Goal: Information Seeking & Learning: Find specific fact

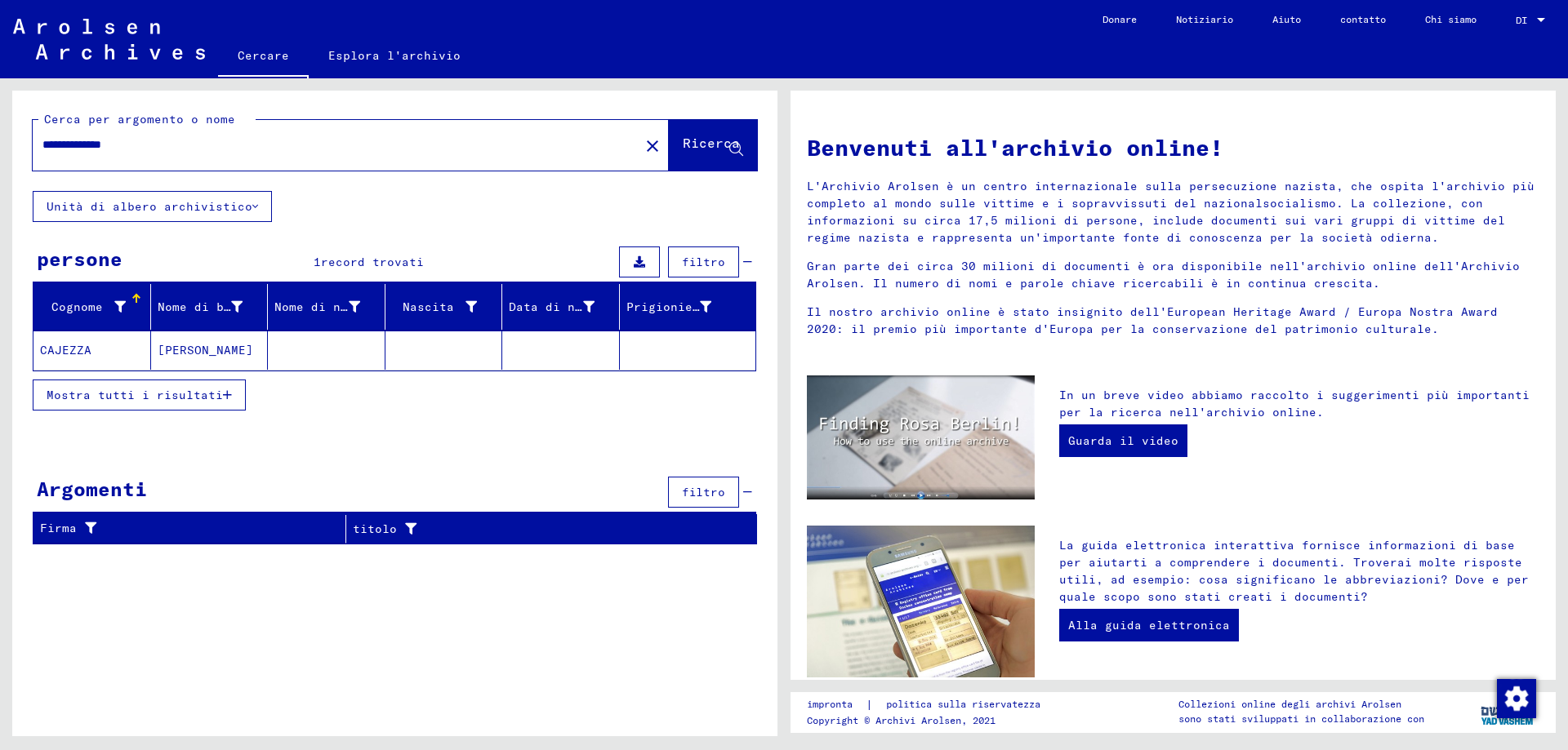
click at [62, 352] on font "CAJEZZA" at bounding box center [65, 350] width 51 height 15
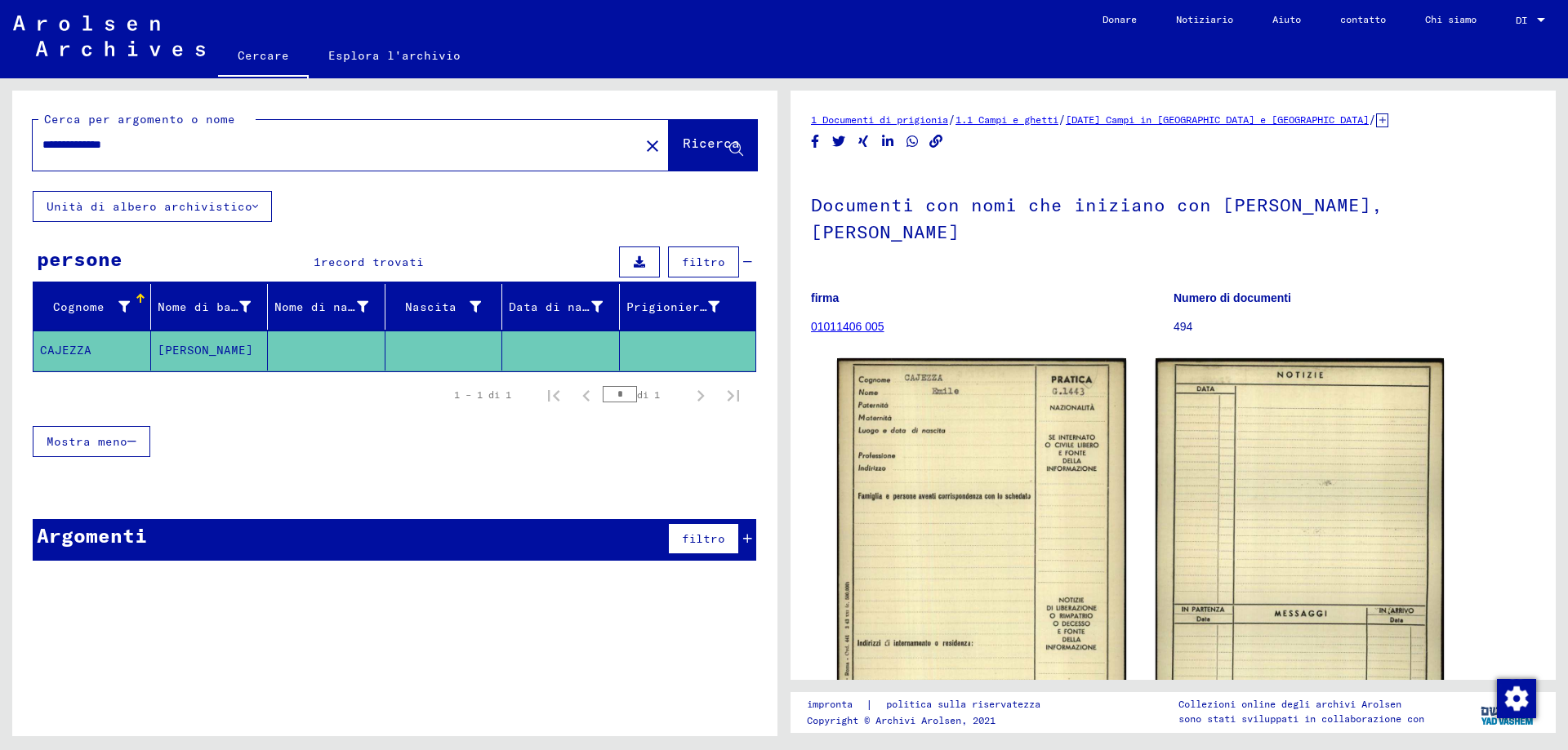
click at [839, 320] on font "01011406 005" at bounding box center [847, 326] width 74 height 13
click at [852, 320] on font "01011406 005" at bounding box center [847, 326] width 74 height 13
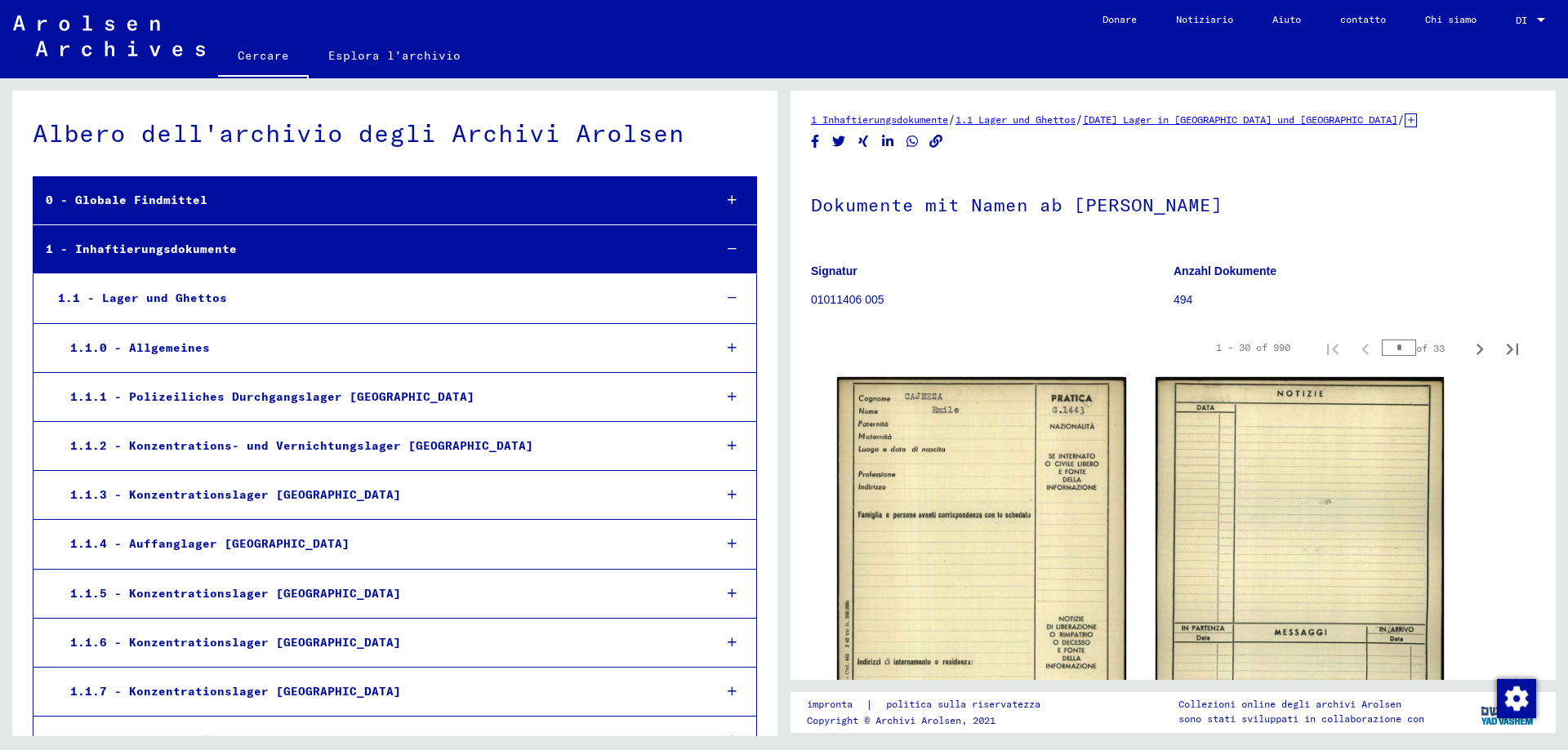
scroll to position [1125, 0]
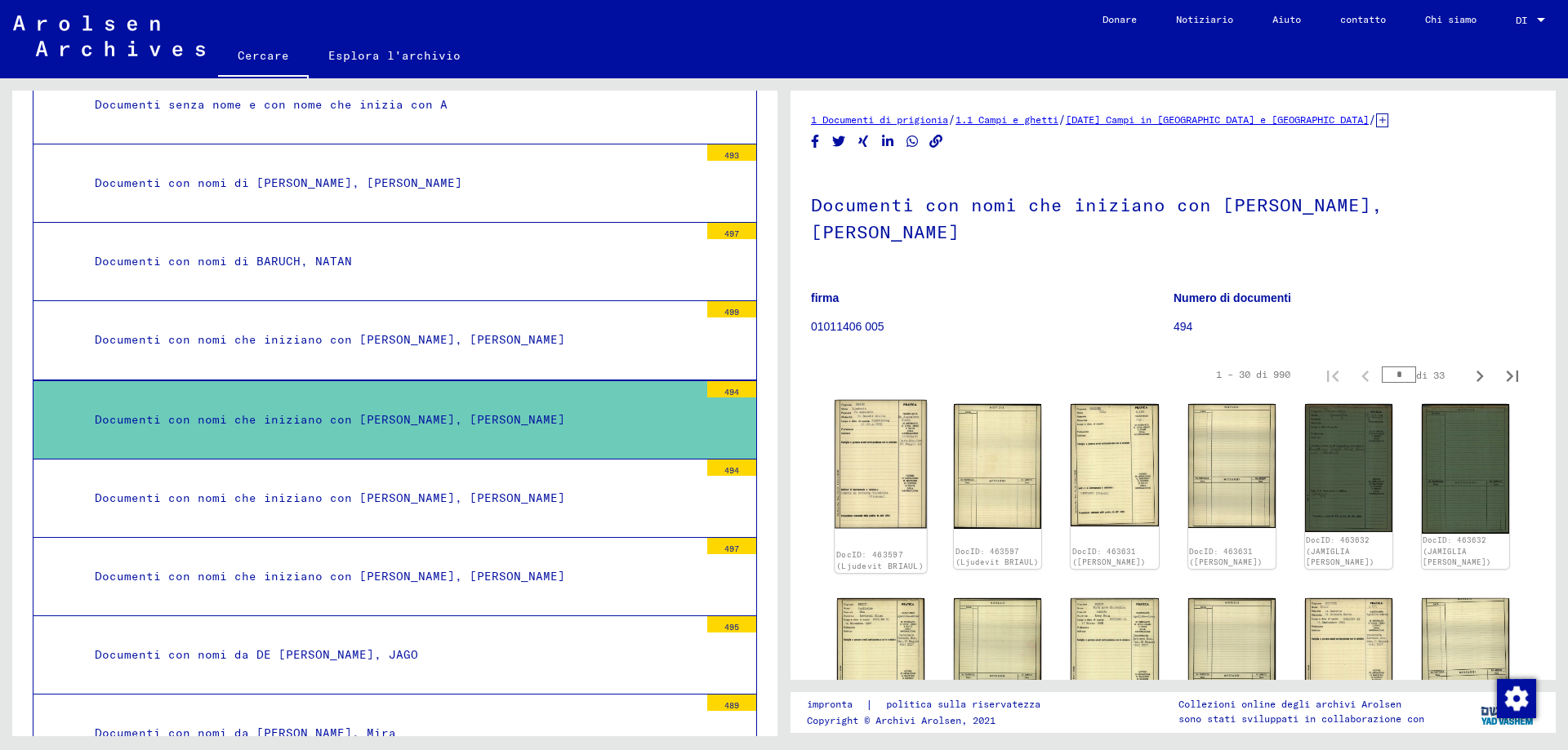
click at [871, 452] on img at bounding box center [880, 464] width 92 height 129
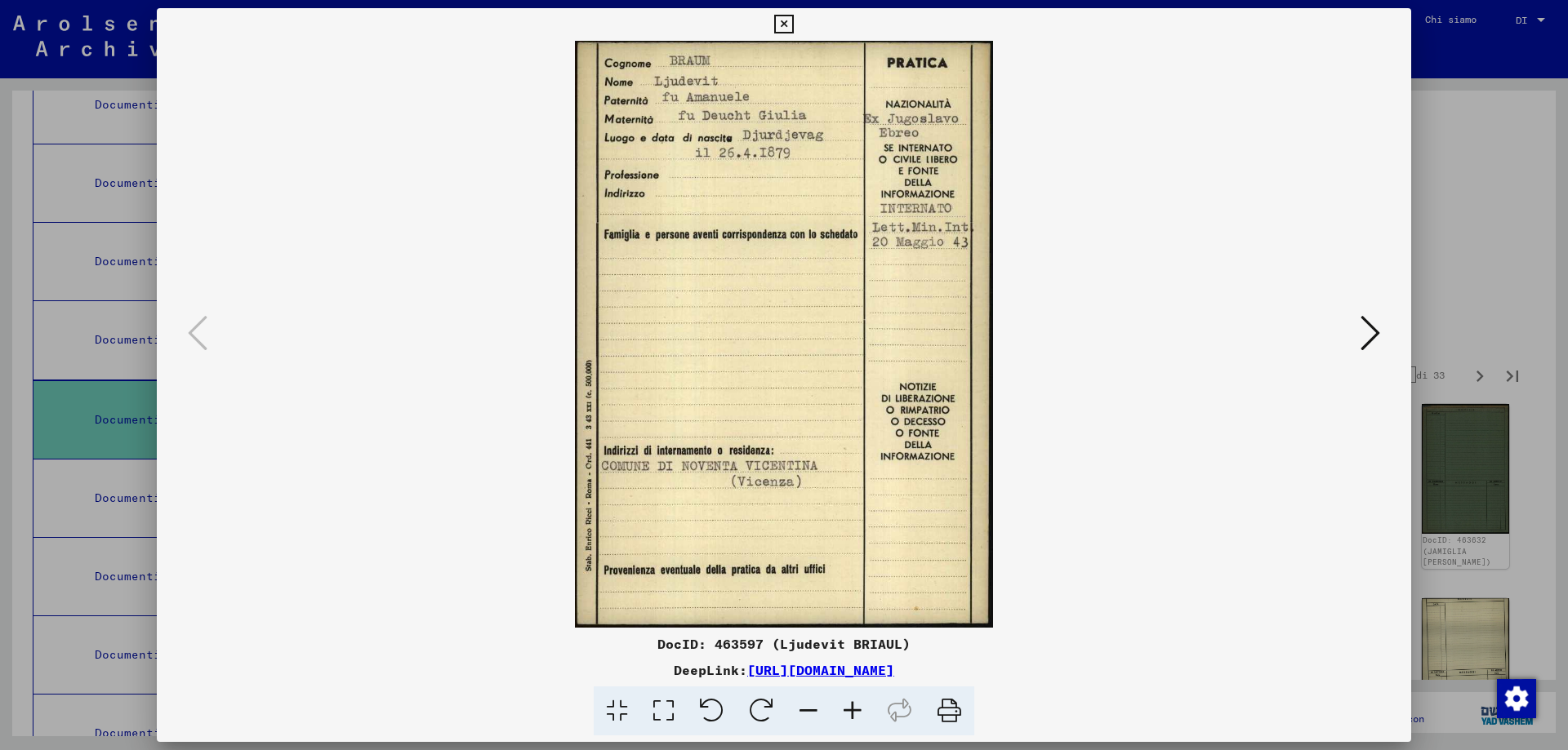
click at [1468, 122] on div at bounding box center [784, 375] width 1568 height 750
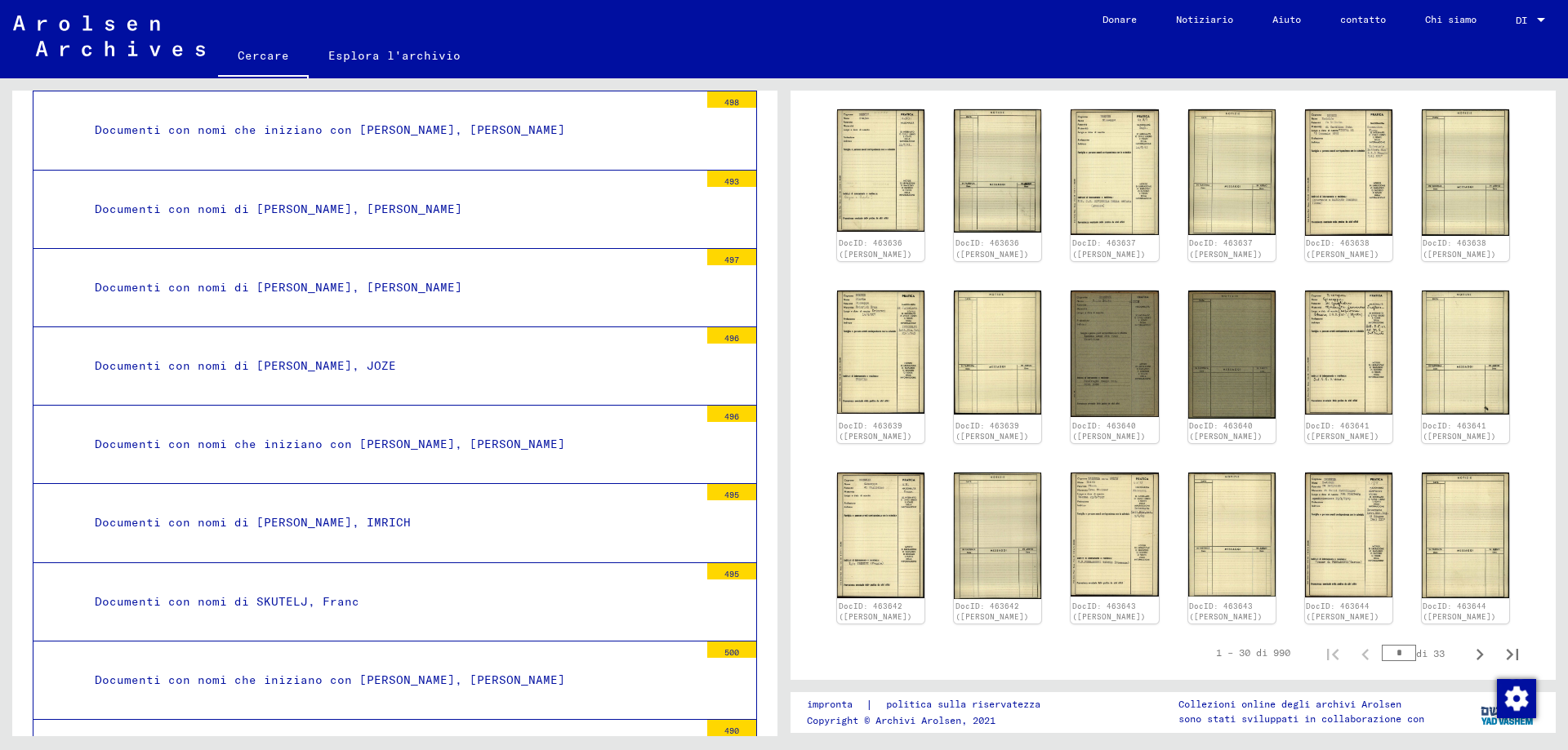
scroll to position [735, 0]
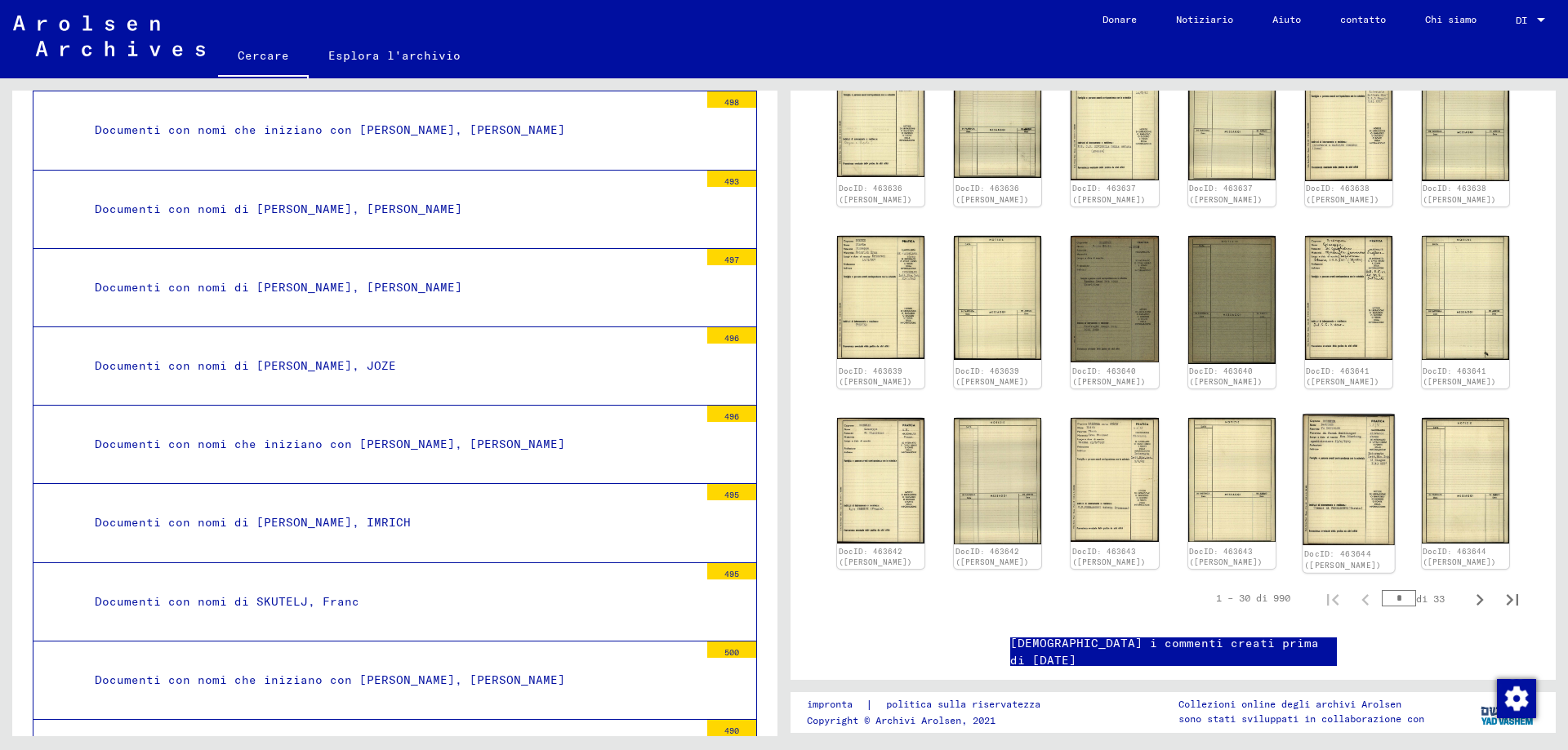
click at [1357, 446] on img at bounding box center [1349, 480] width 92 height 131
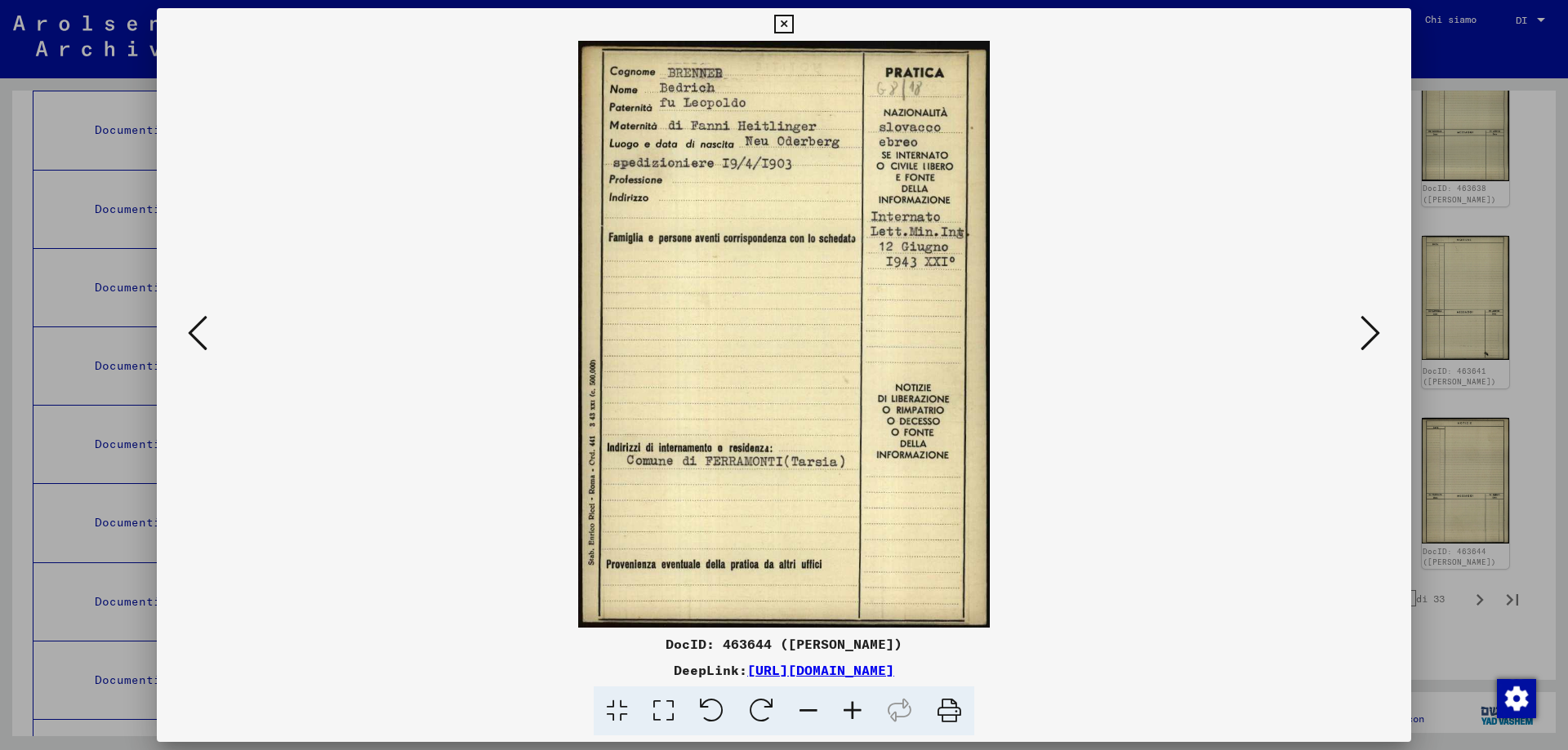
click at [1525, 191] on div at bounding box center [784, 375] width 1568 height 750
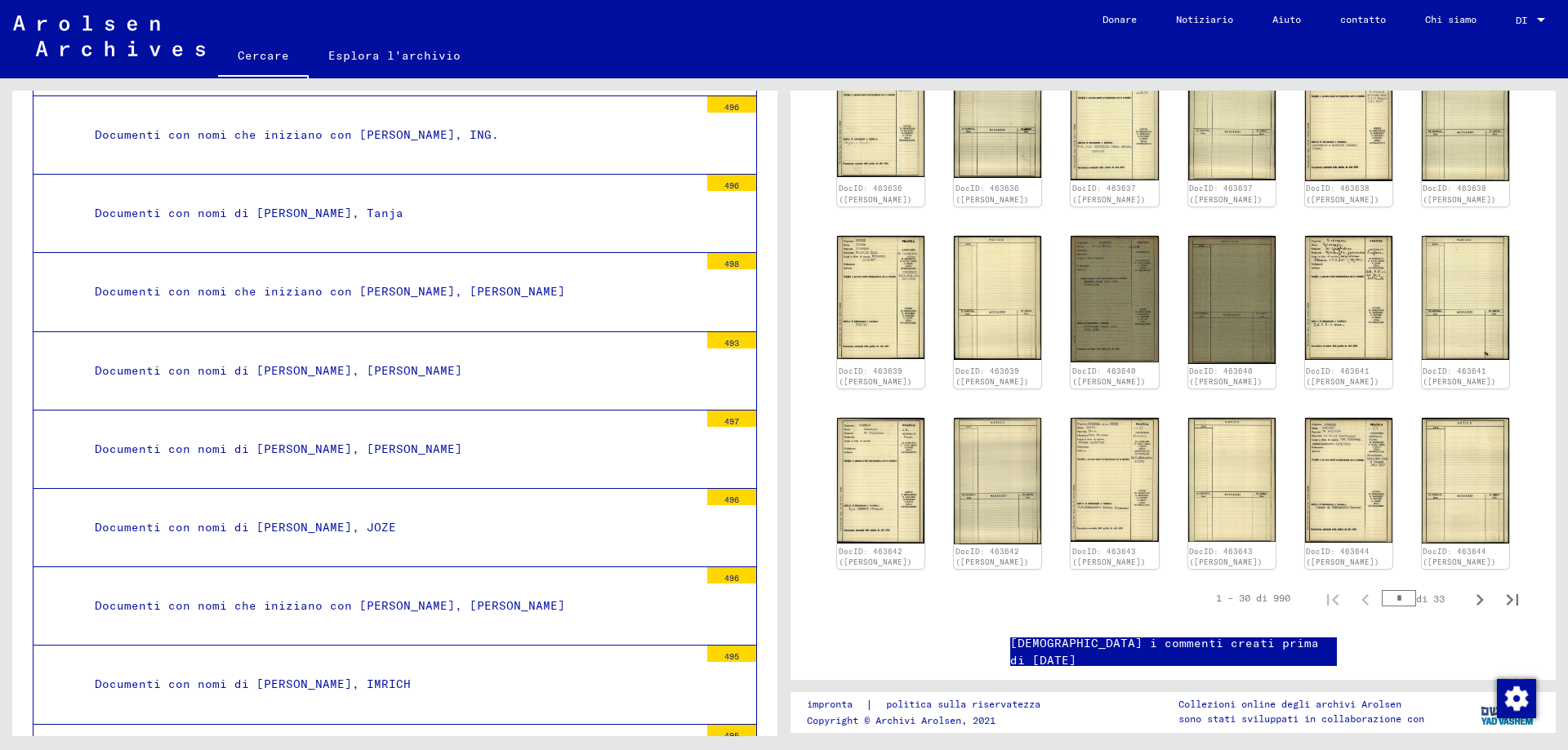
scroll to position [2819, 0]
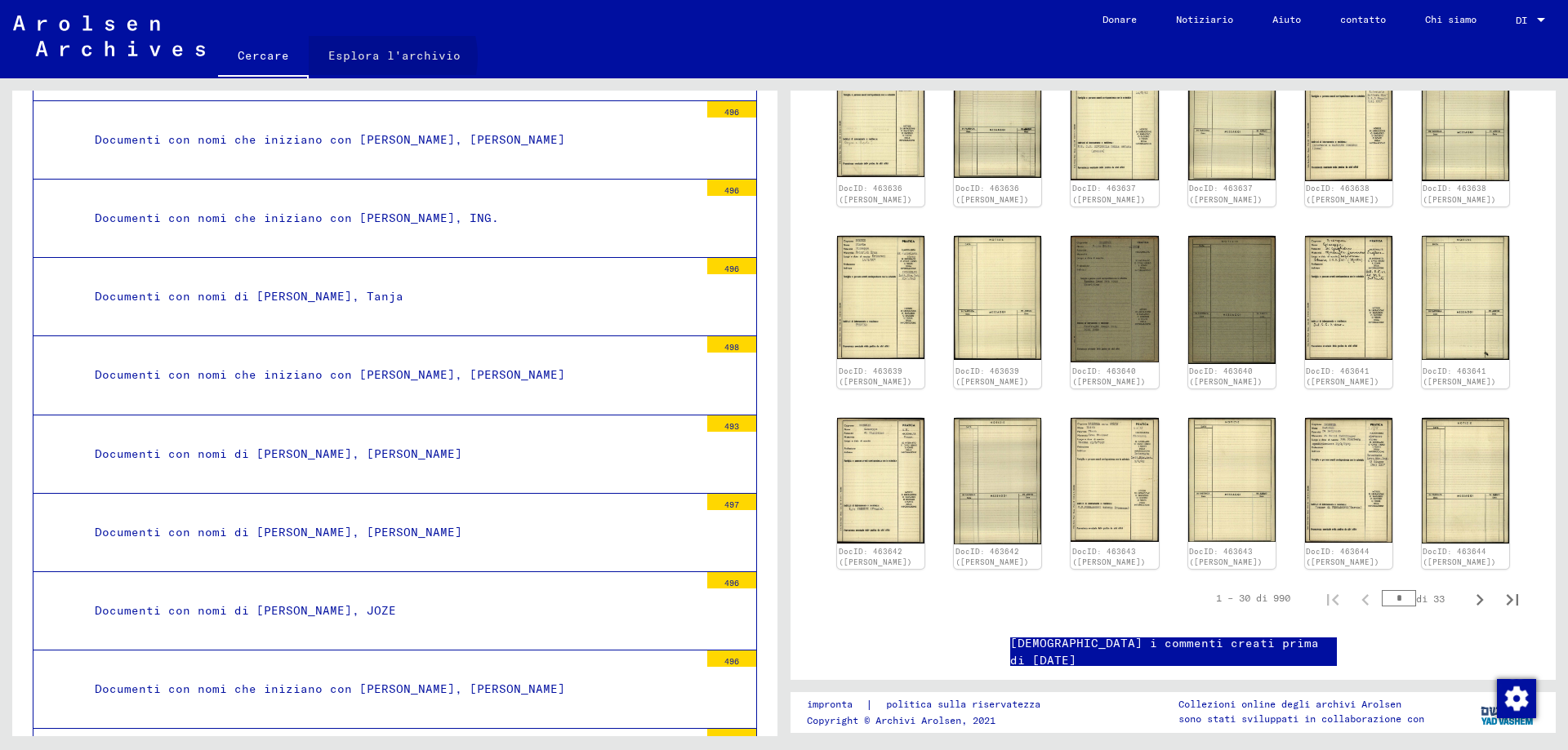
click at [380, 57] on font "Esplora l'archivio" at bounding box center [394, 56] width 132 height 15
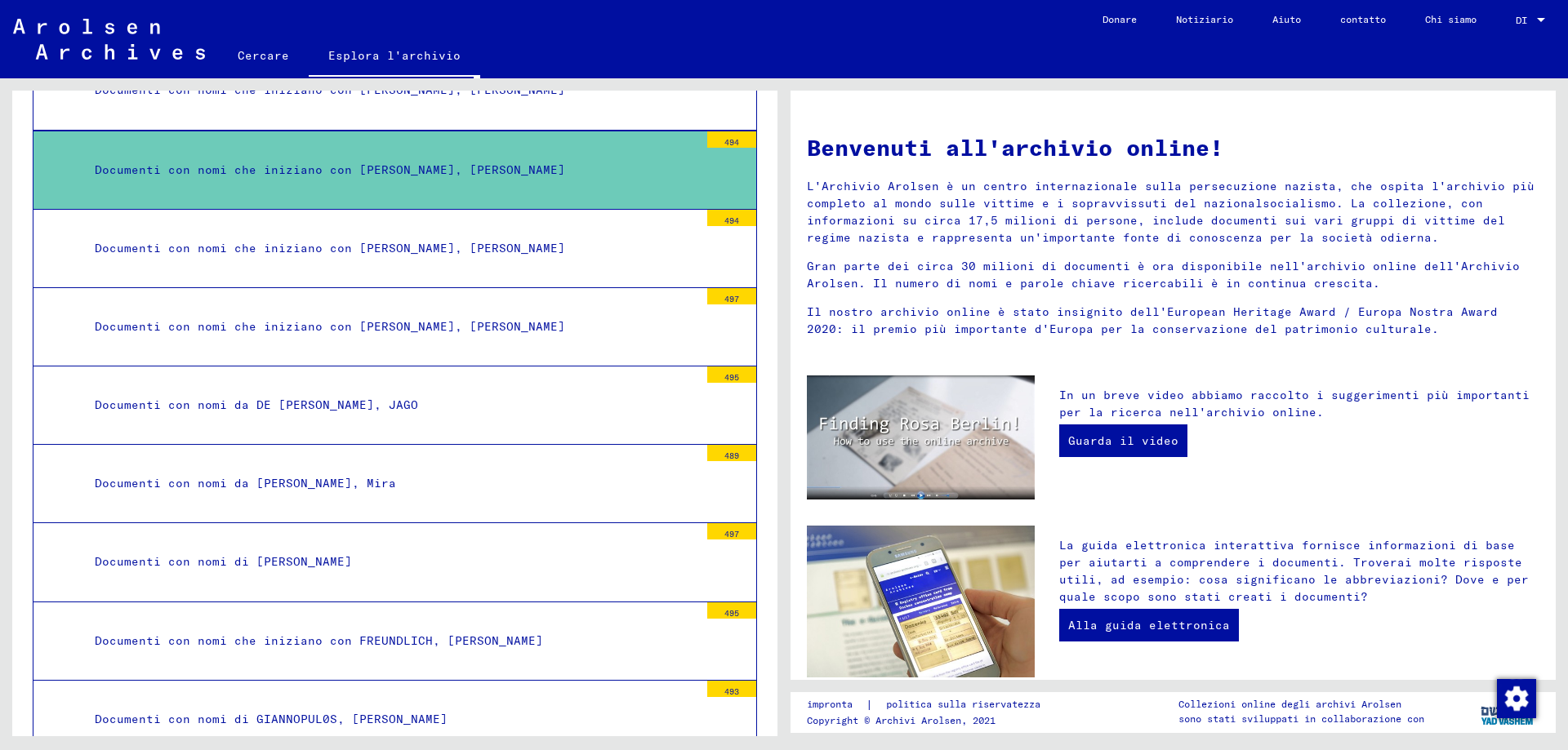
scroll to position [1349, 0]
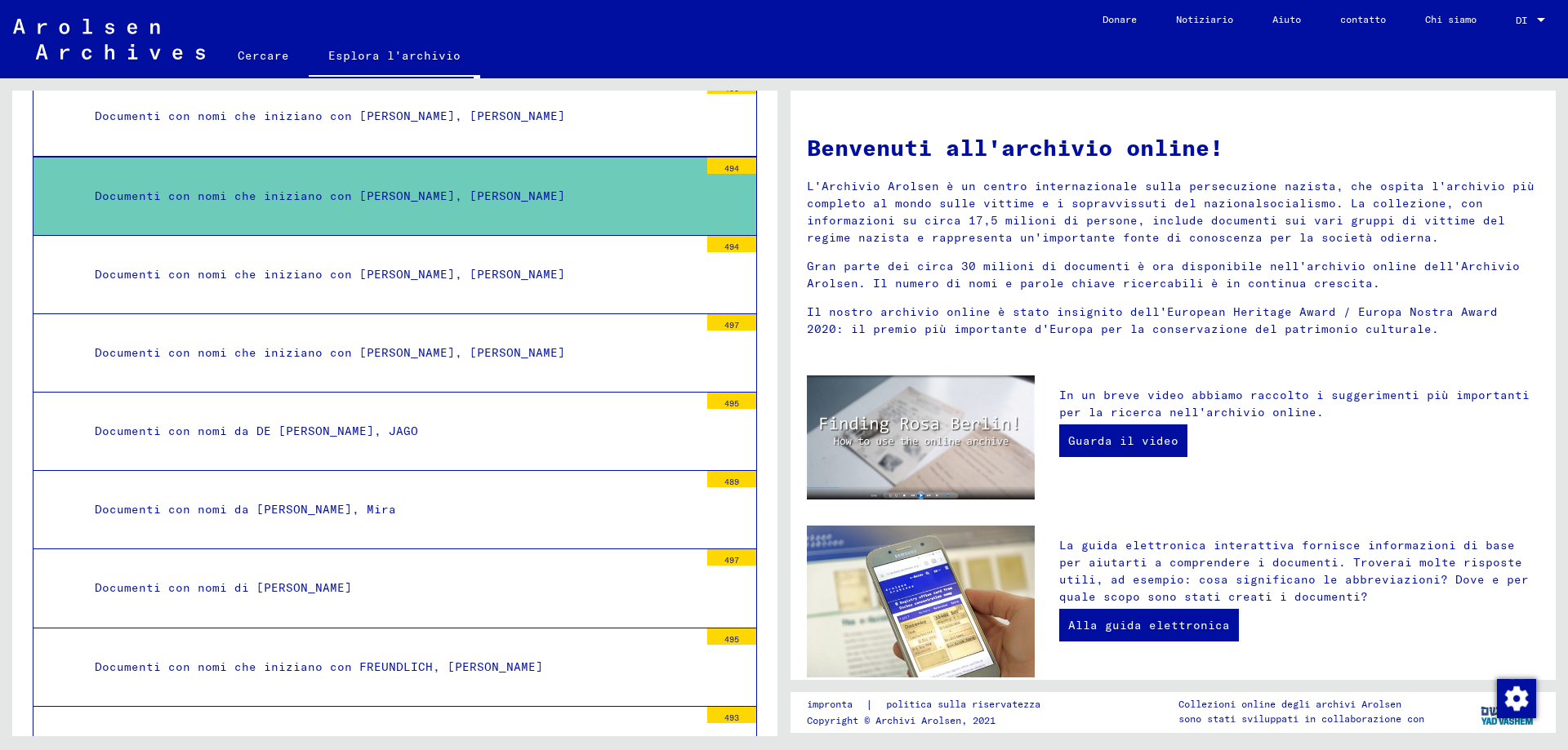
click at [394, 192] on font "Documenti con nomi che iniziano con [PERSON_NAME], [PERSON_NAME]" at bounding box center [330, 196] width 471 height 15
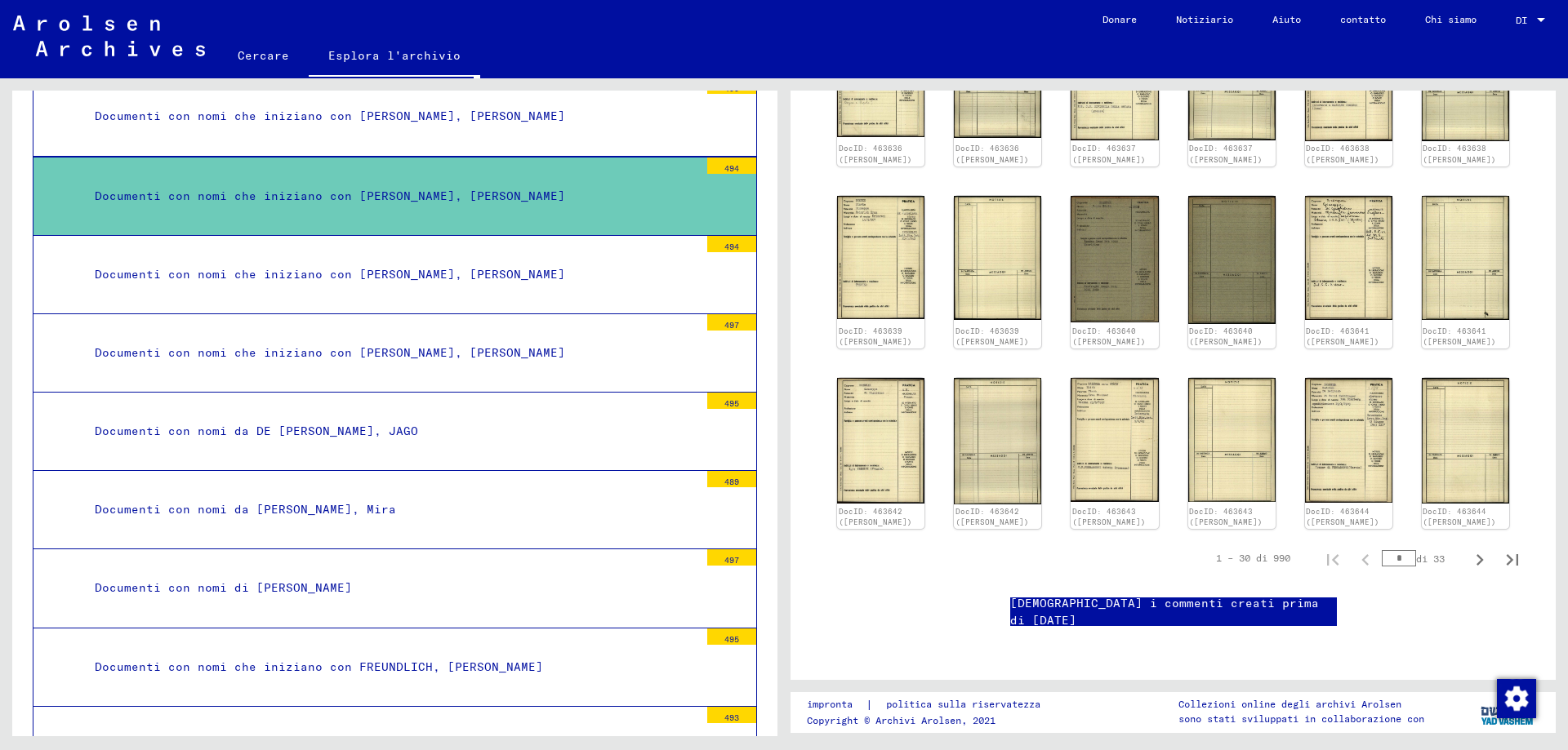
scroll to position [1061, 0]
click at [1468, 549] on icon "Pagina successiva" at bounding box center [1479, 560] width 23 height 23
type input "*"
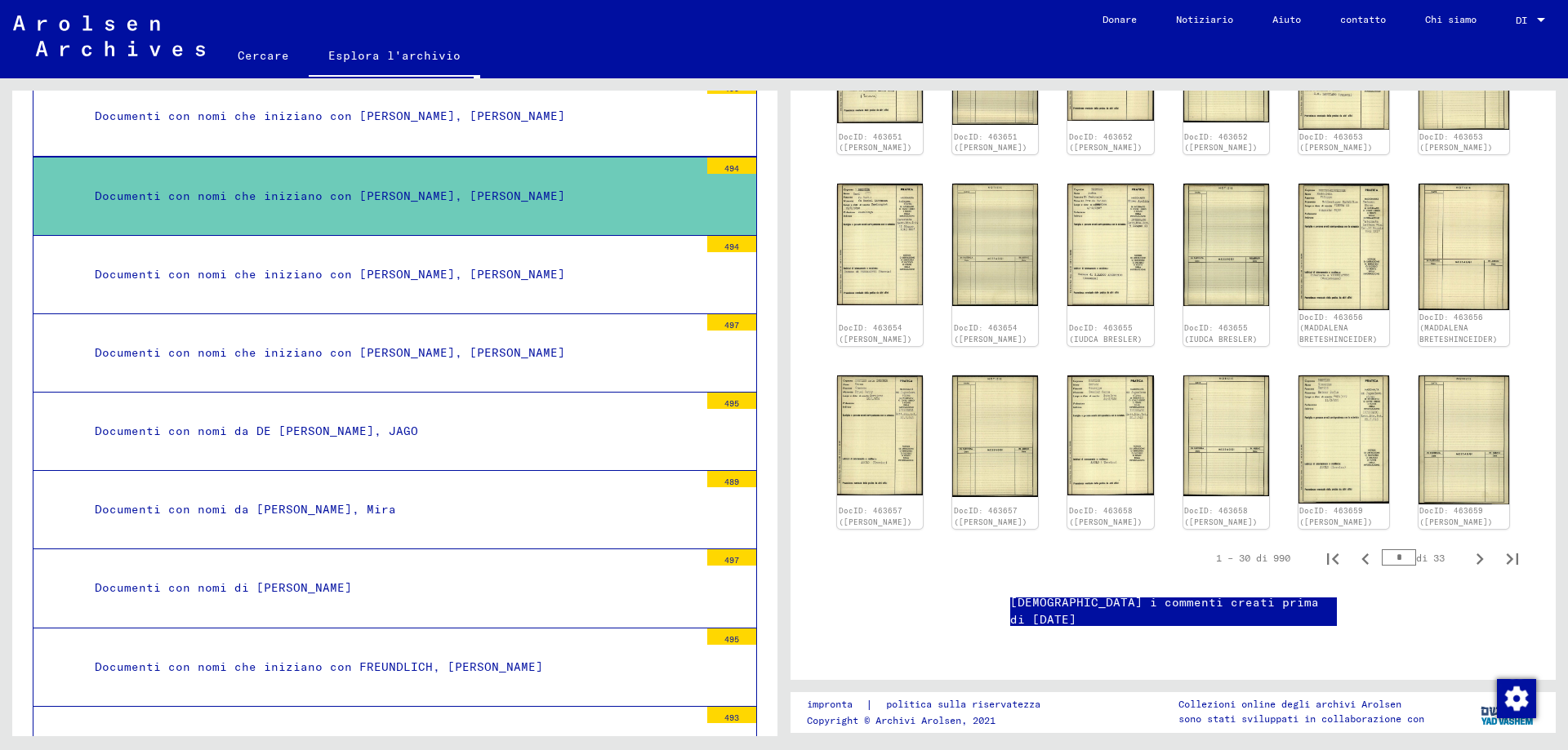
scroll to position [962, 0]
click at [1468, 548] on icon "Pagina successiva" at bounding box center [1479, 559] width 23 height 23
type input "*"
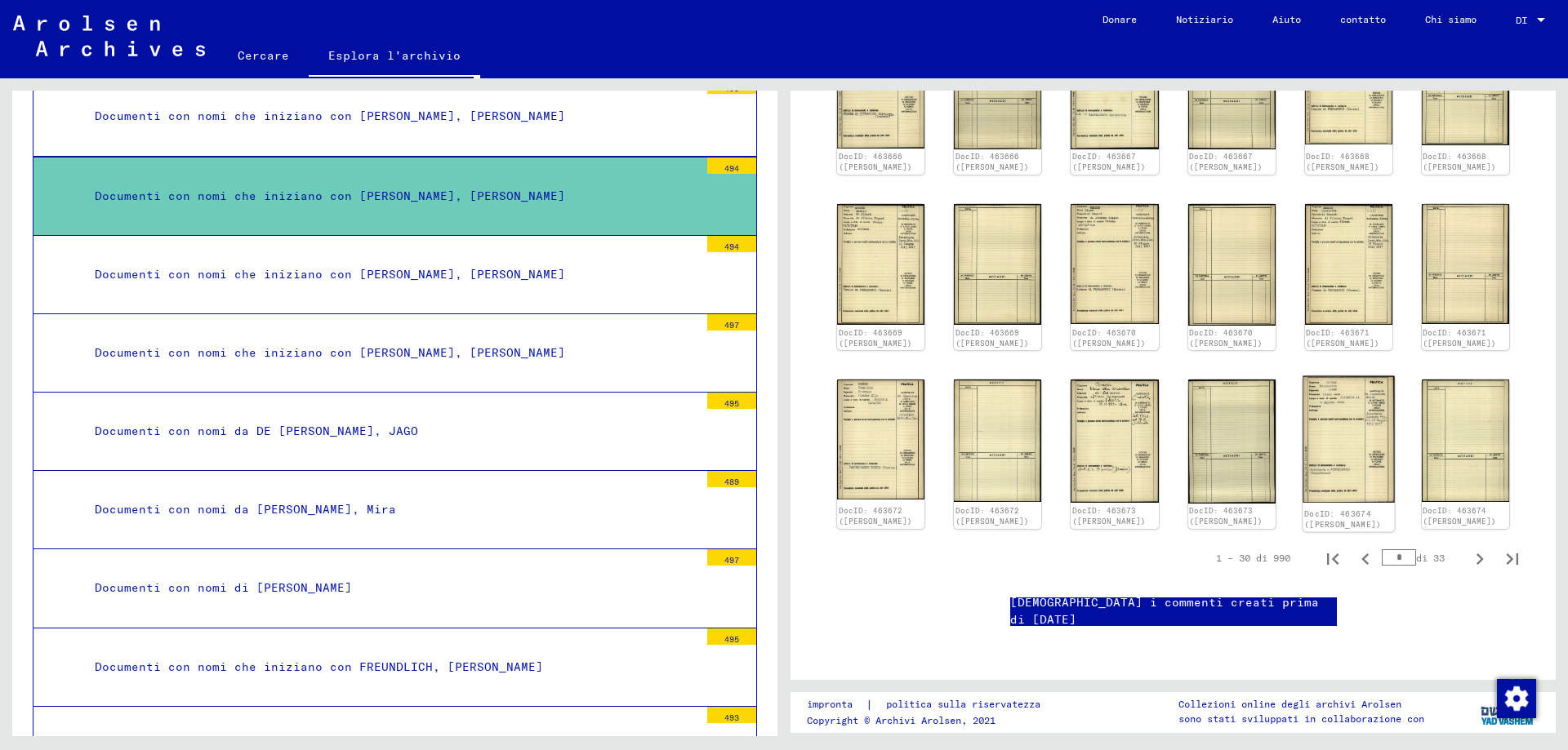
scroll to position [1039, 0]
click at [1345, 376] on img at bounding box center [1349, 440] width 92 height 128
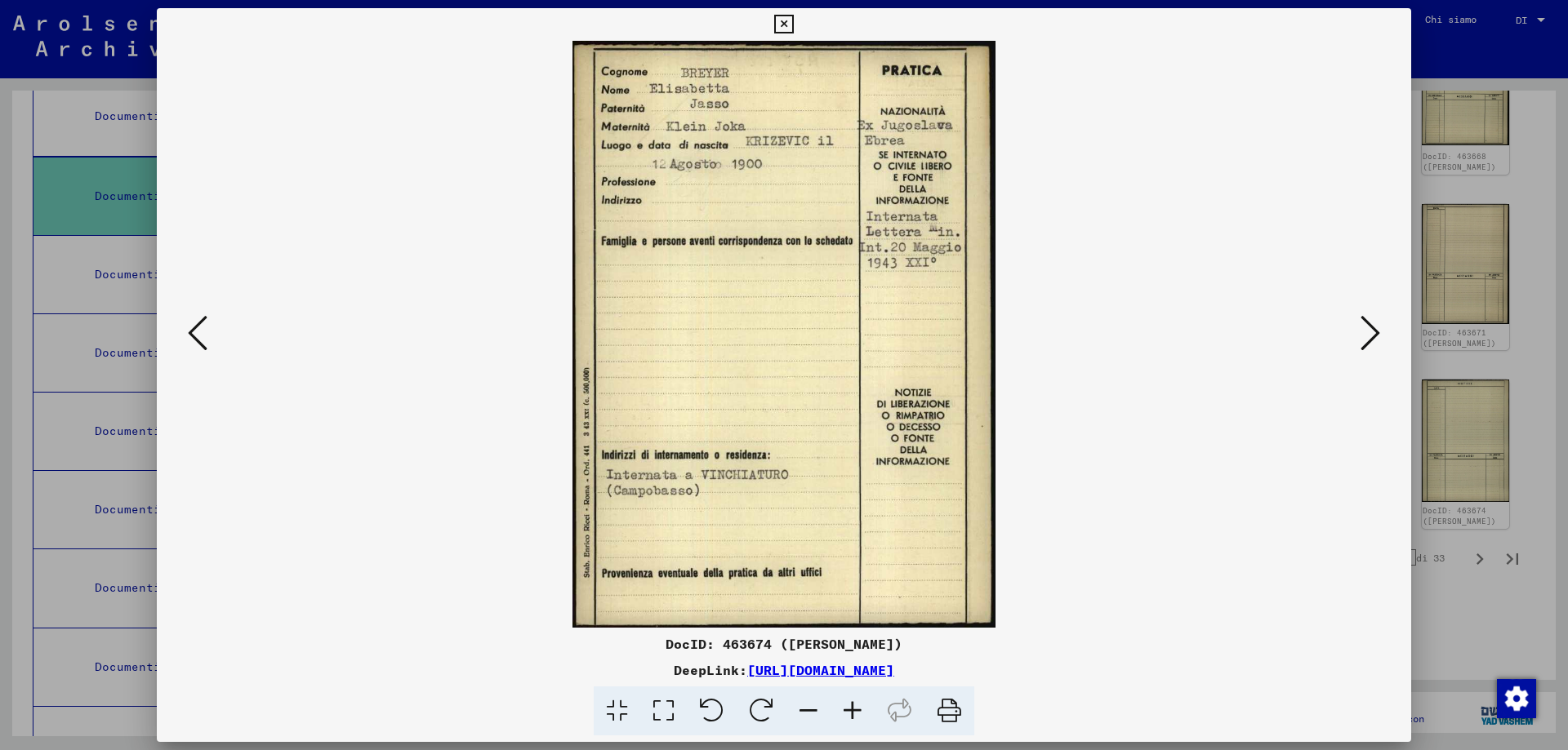
click at [1529, 119] on div at bounding box center [784, 375] width 1568 height 750
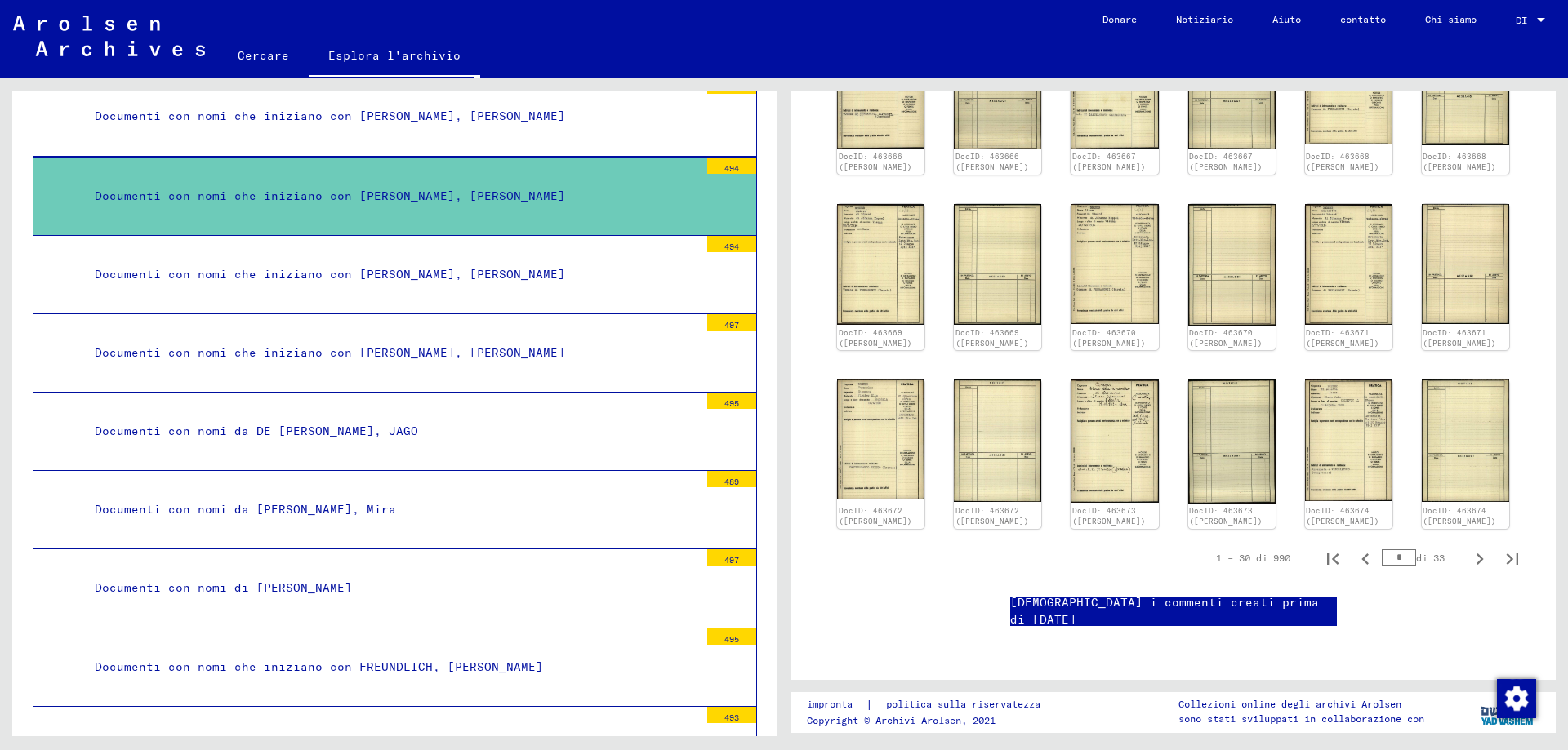
click at [724, 169] on font "494" at bounding box center [732, 168] width 15 height 10
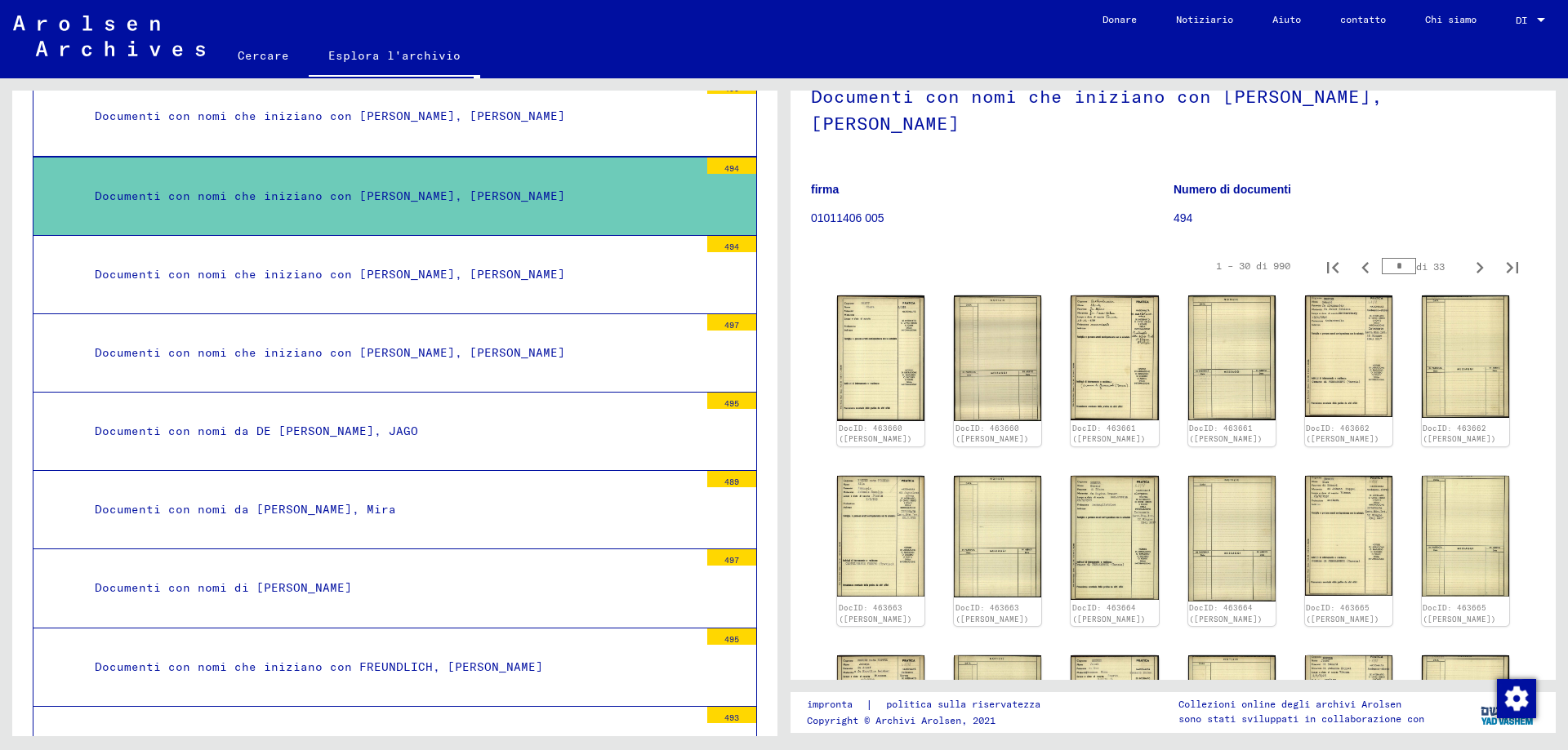
scroll to position [0, 0]
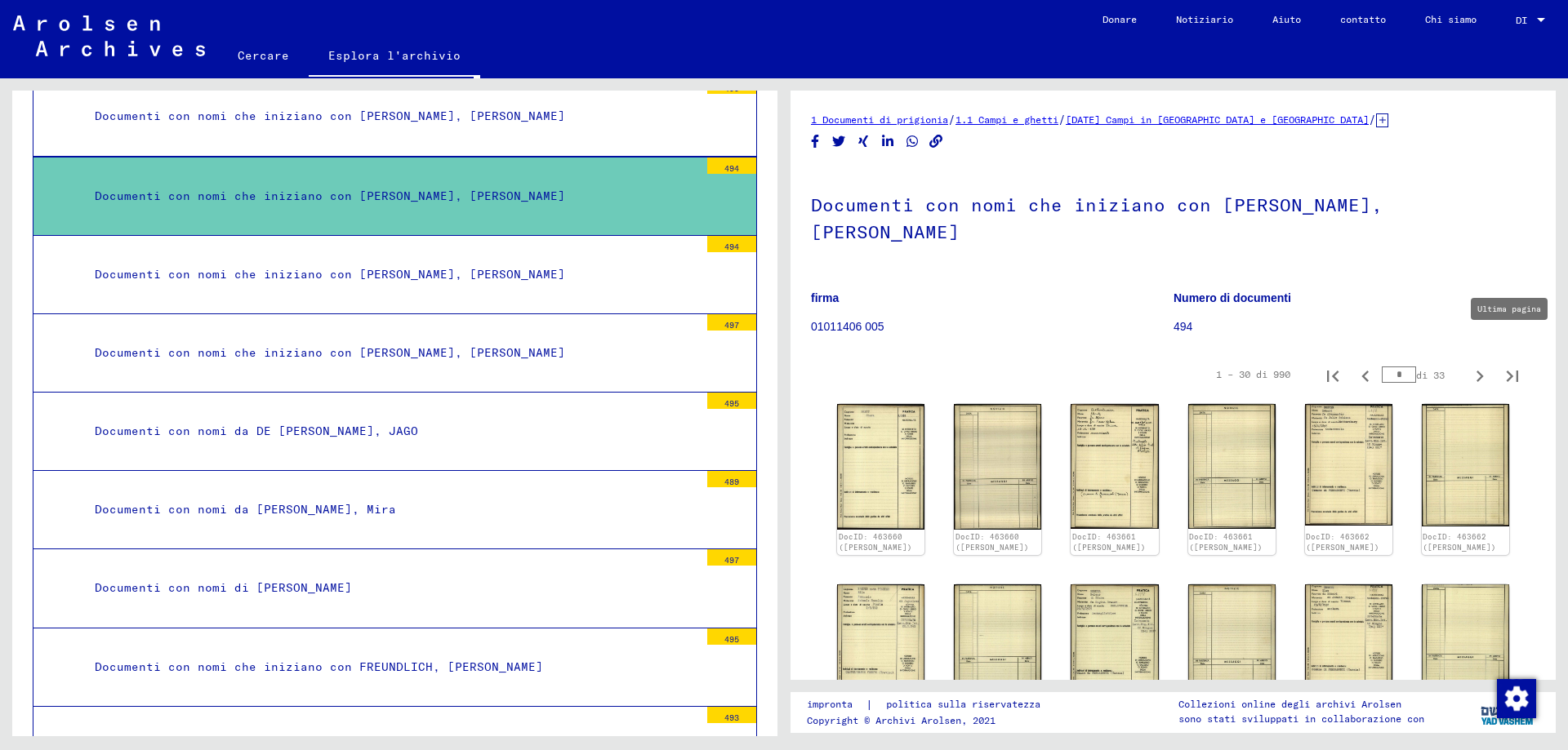
click at [1501, 365] on icon "Ultima pagina" at bounding box center [1512, 376] width 23 height 23
type input "**"
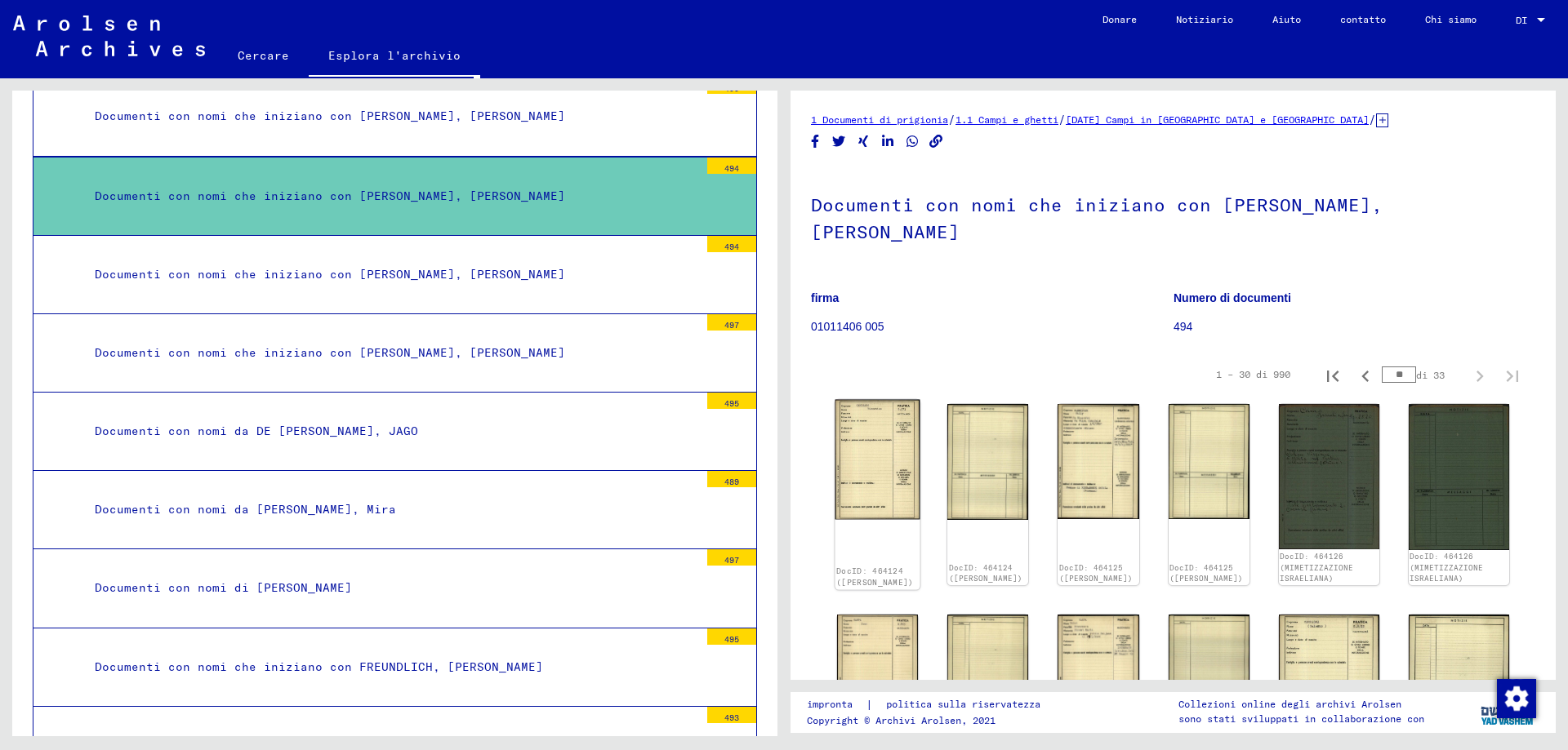
click at [894, 416] on img at bounding box center [877, 459] width 85 height 120
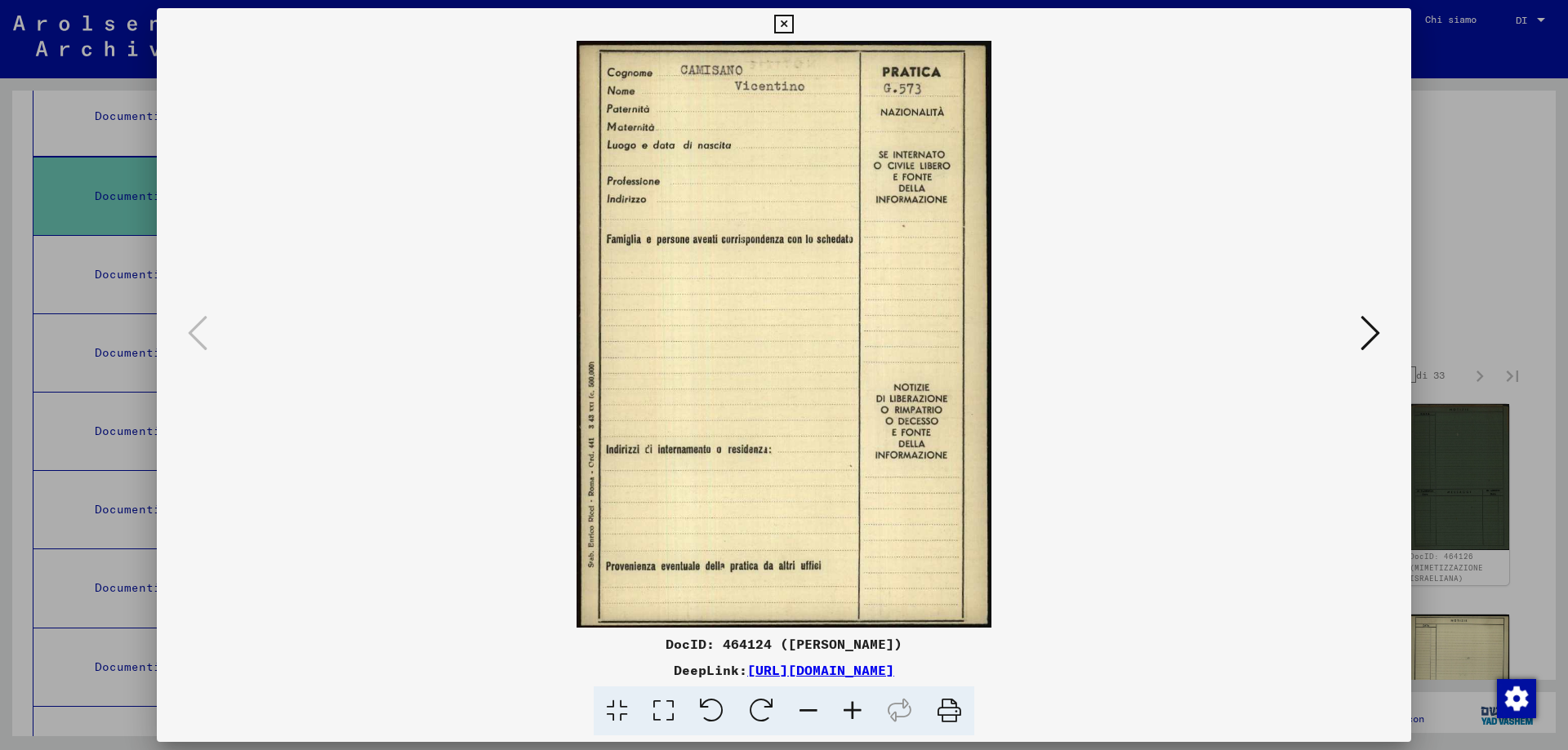
click at [790, 30] on icon at bounding box center [784, 24] width 19 height 20
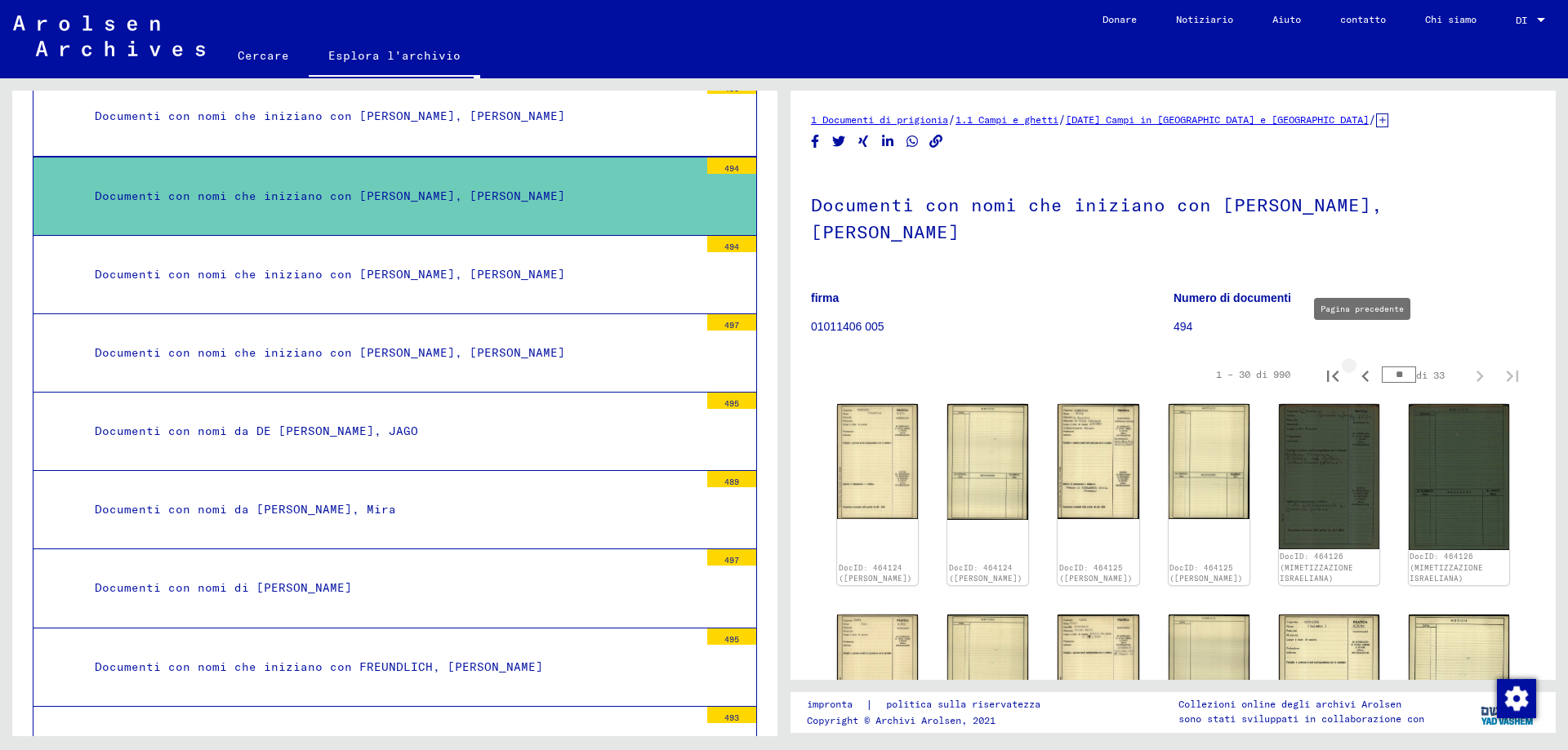
click at [1355, 365] on icon "Pagina precedente" at bounding box center [1366, 376] width 23 height 23
type input "**"
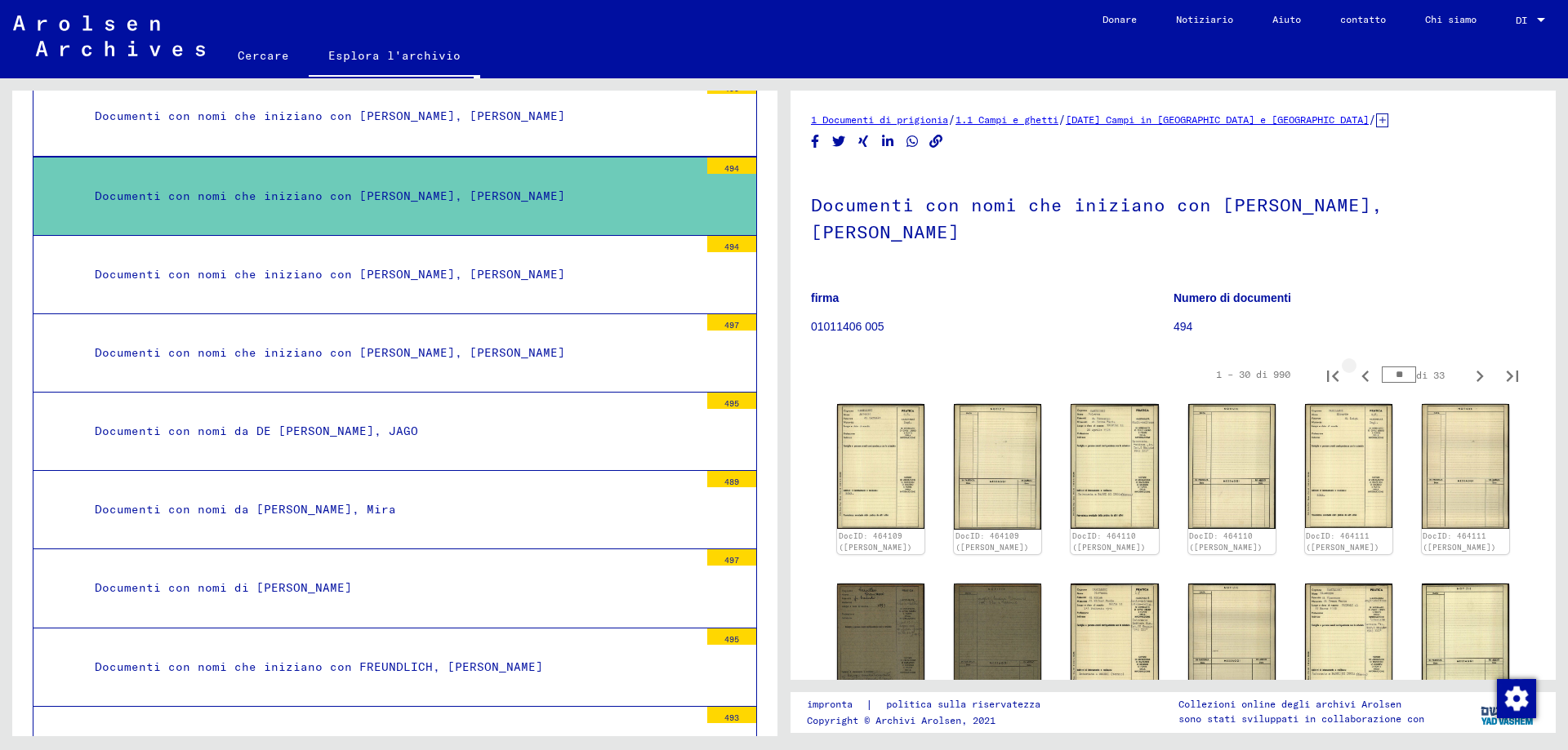
click at [1355, 365] on icon "Pagina precedente" at bounding box center [1366, 376] width 23 height 23
type input "**"
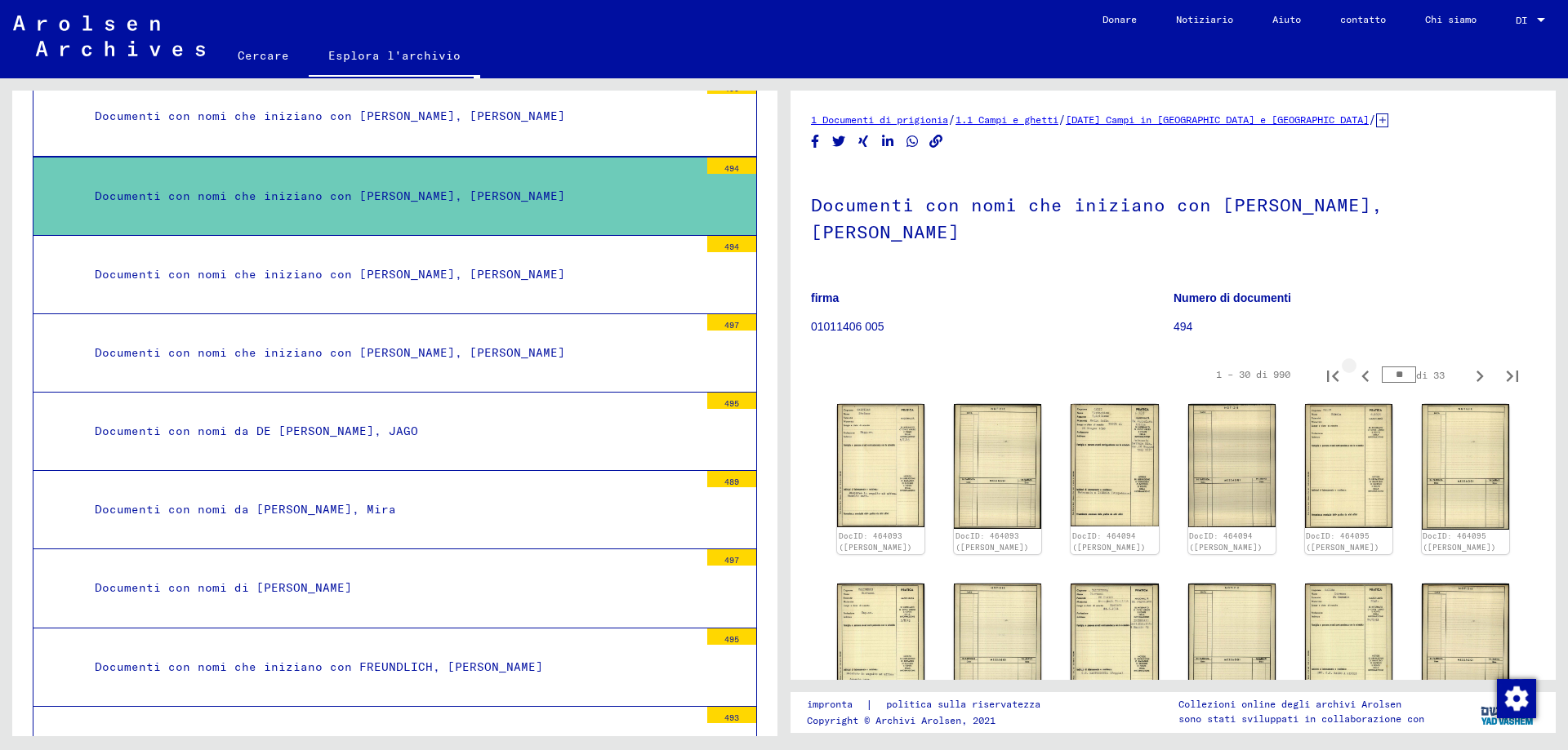
click at [1355, 365] on icon "Pagina precedente" at bounding box center [1366, 376] width 23 height 23
type input "**"
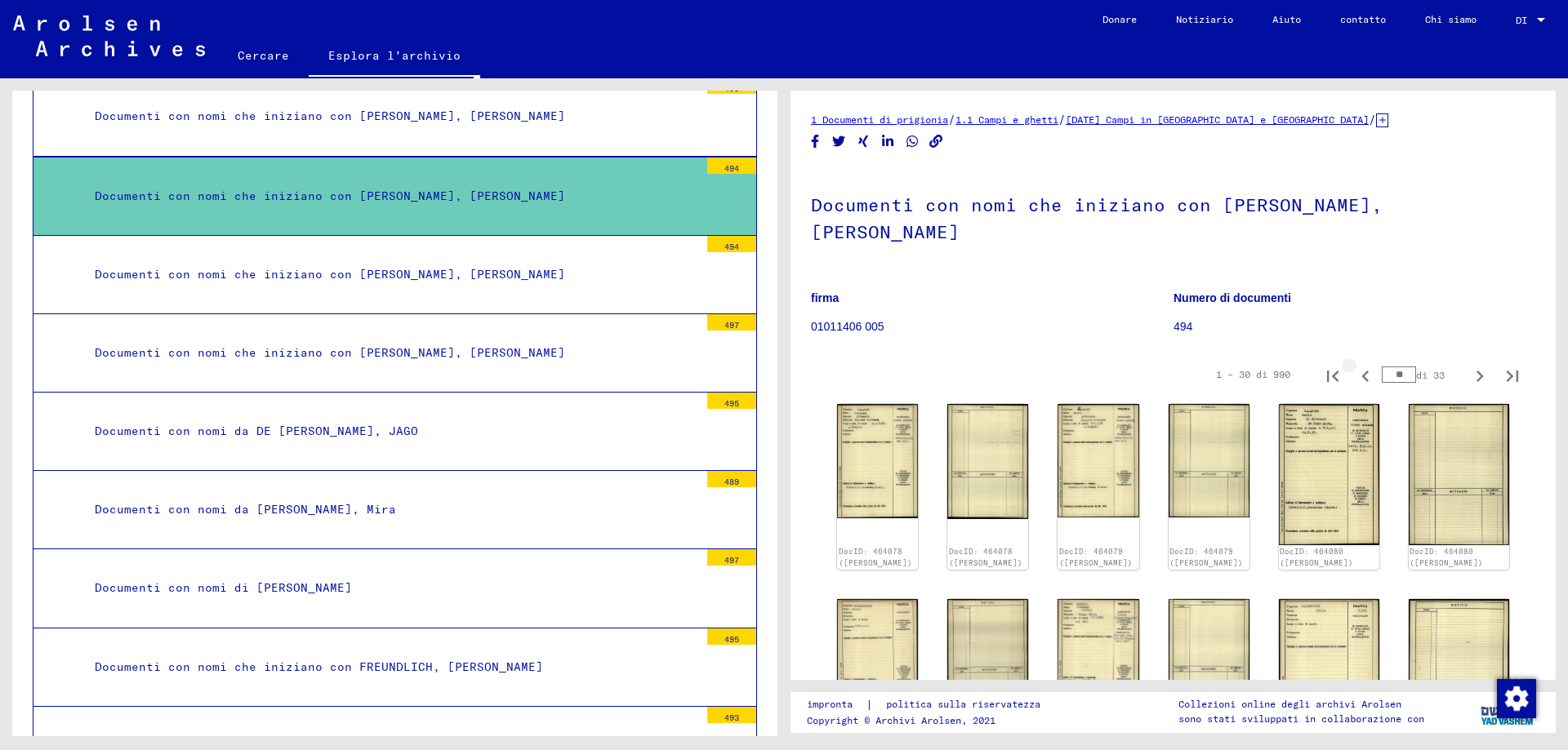
click at [1355, 365] on icon "Pagina precedente" at bounding box center [1366, 376] width 23 height 23
type input "**"
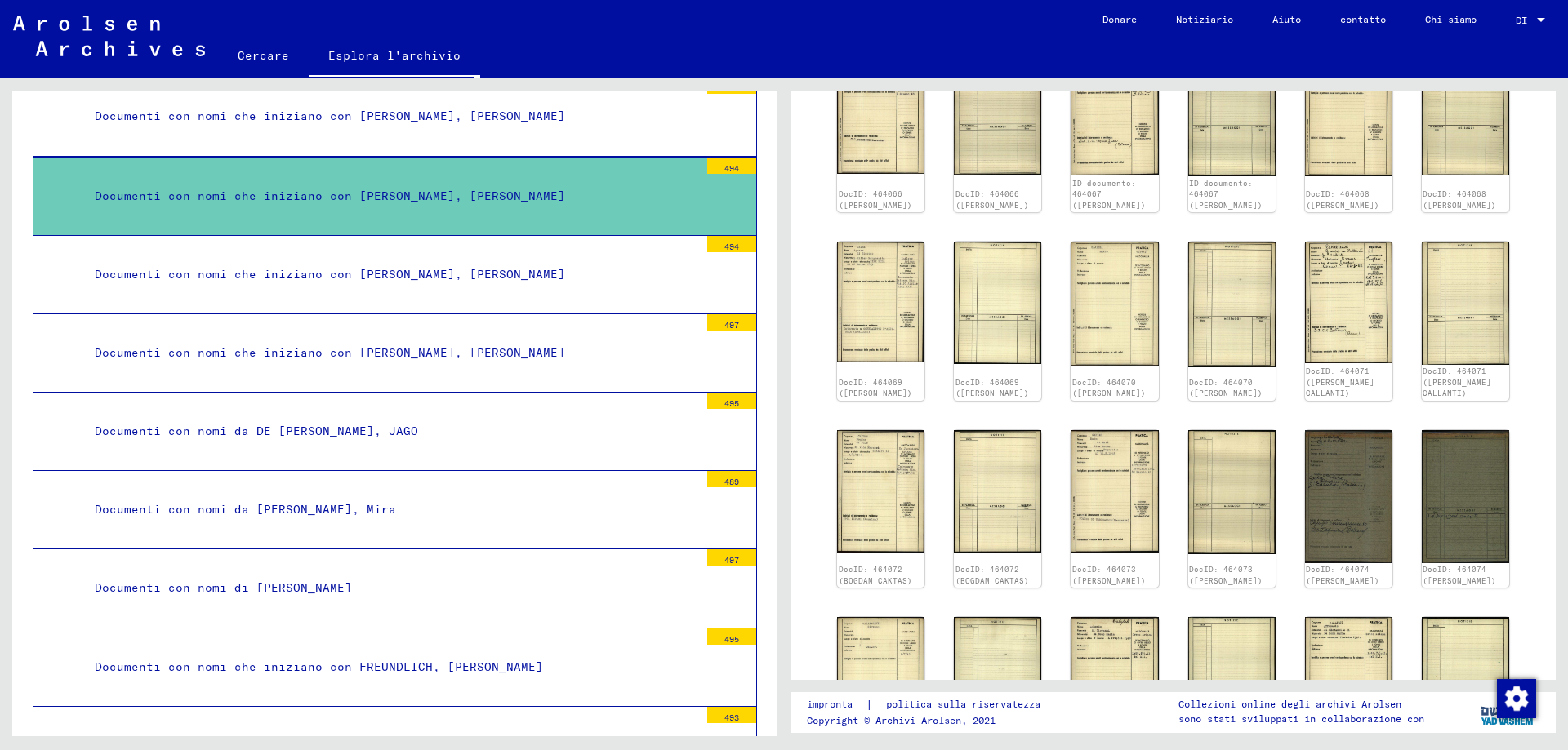
scroll to position [571, 0]
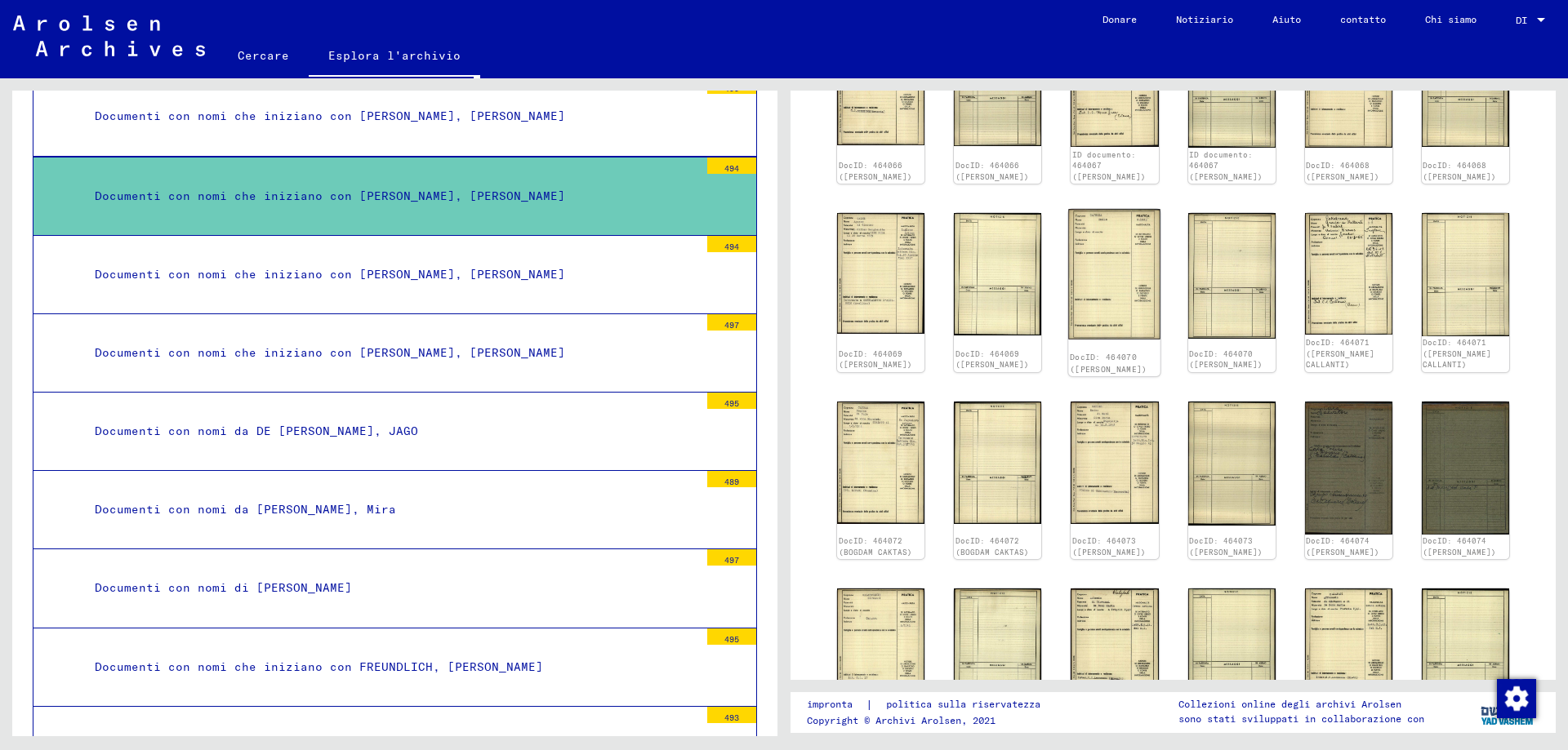
click at [1107, 242] on img at bounding box center [1115, 274] width 92 height 130
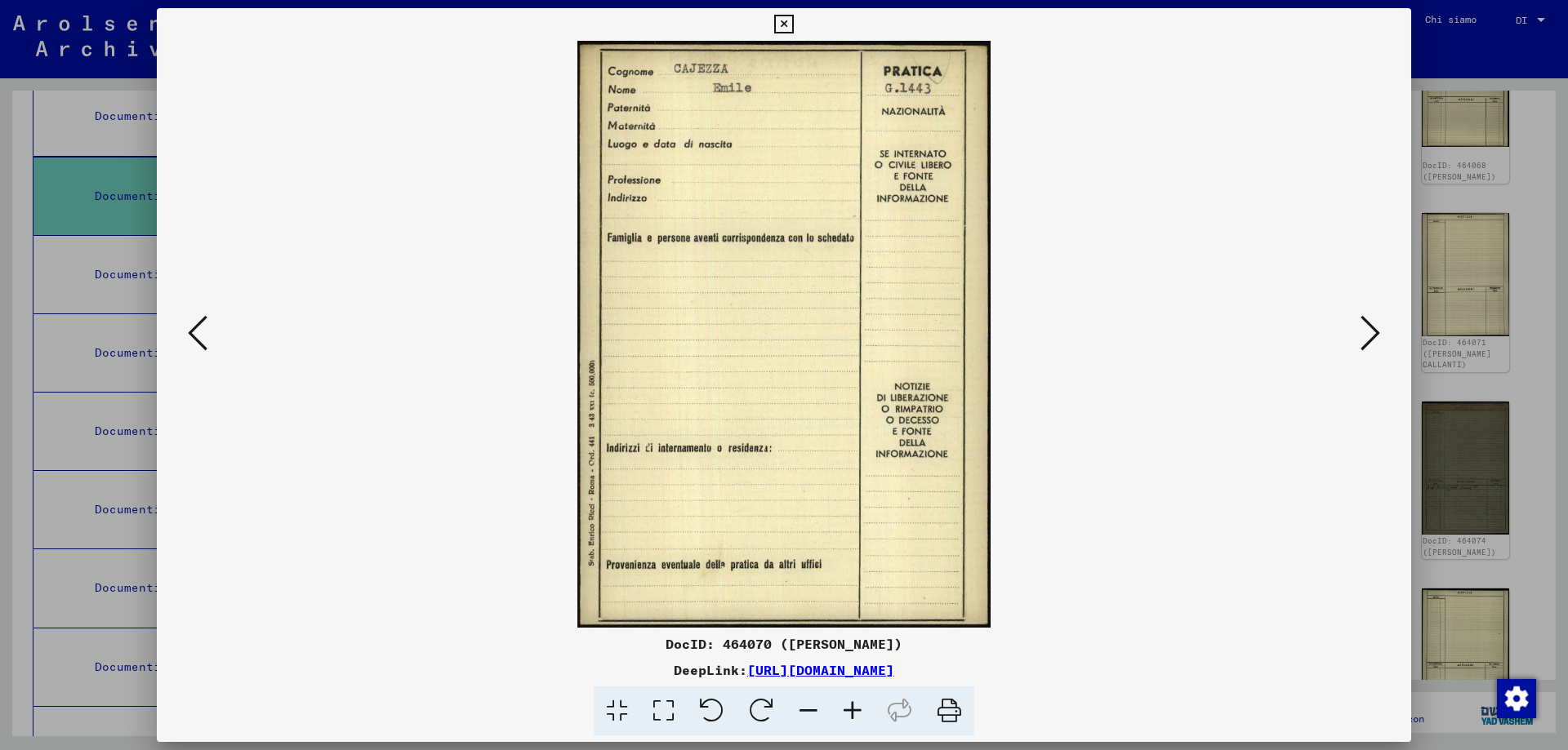
click at [1368, 326] on icon at bounding box center [1370, 333] width 20 height 39
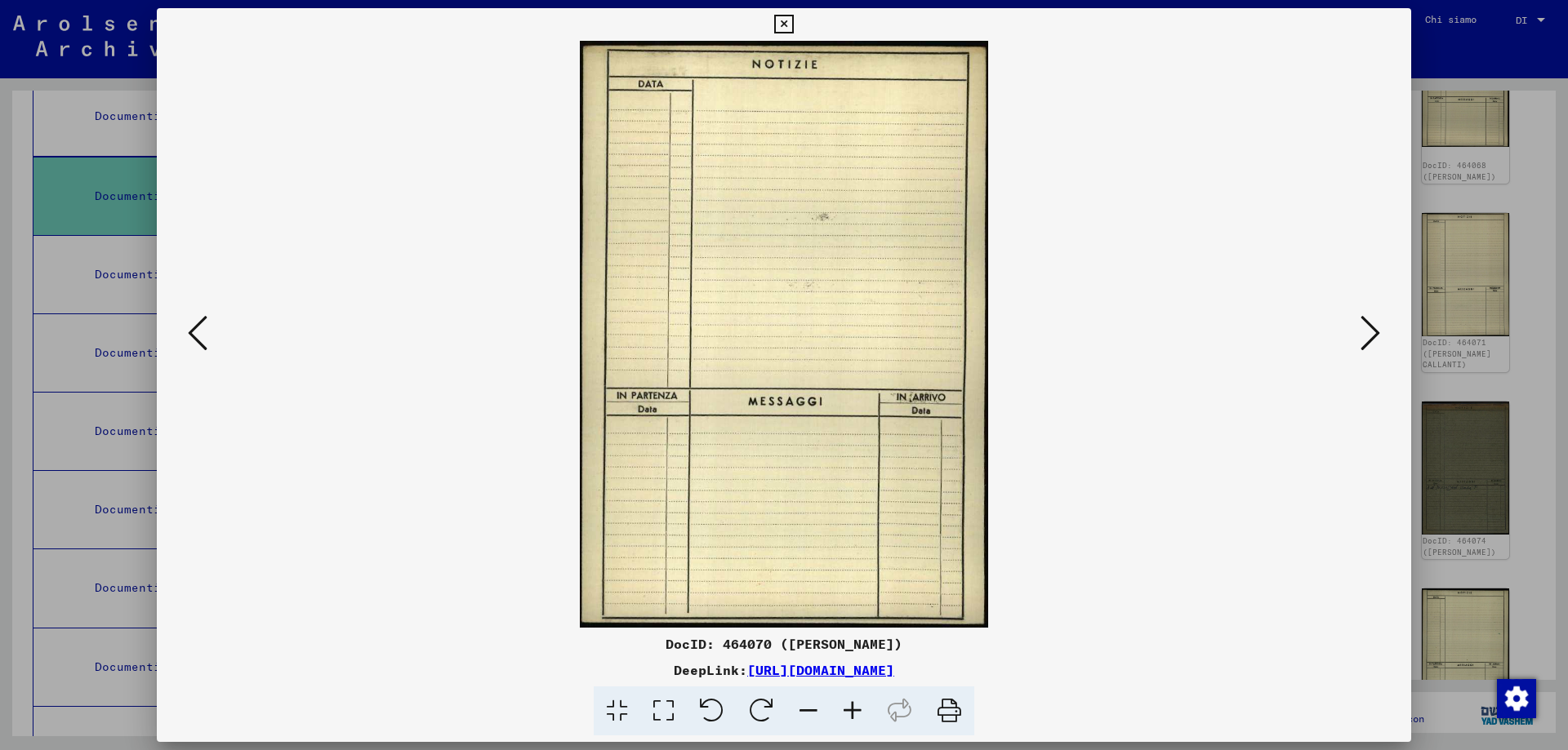
click at [779, 20] on icon at bounding box center [784, 24] width 19 height 20
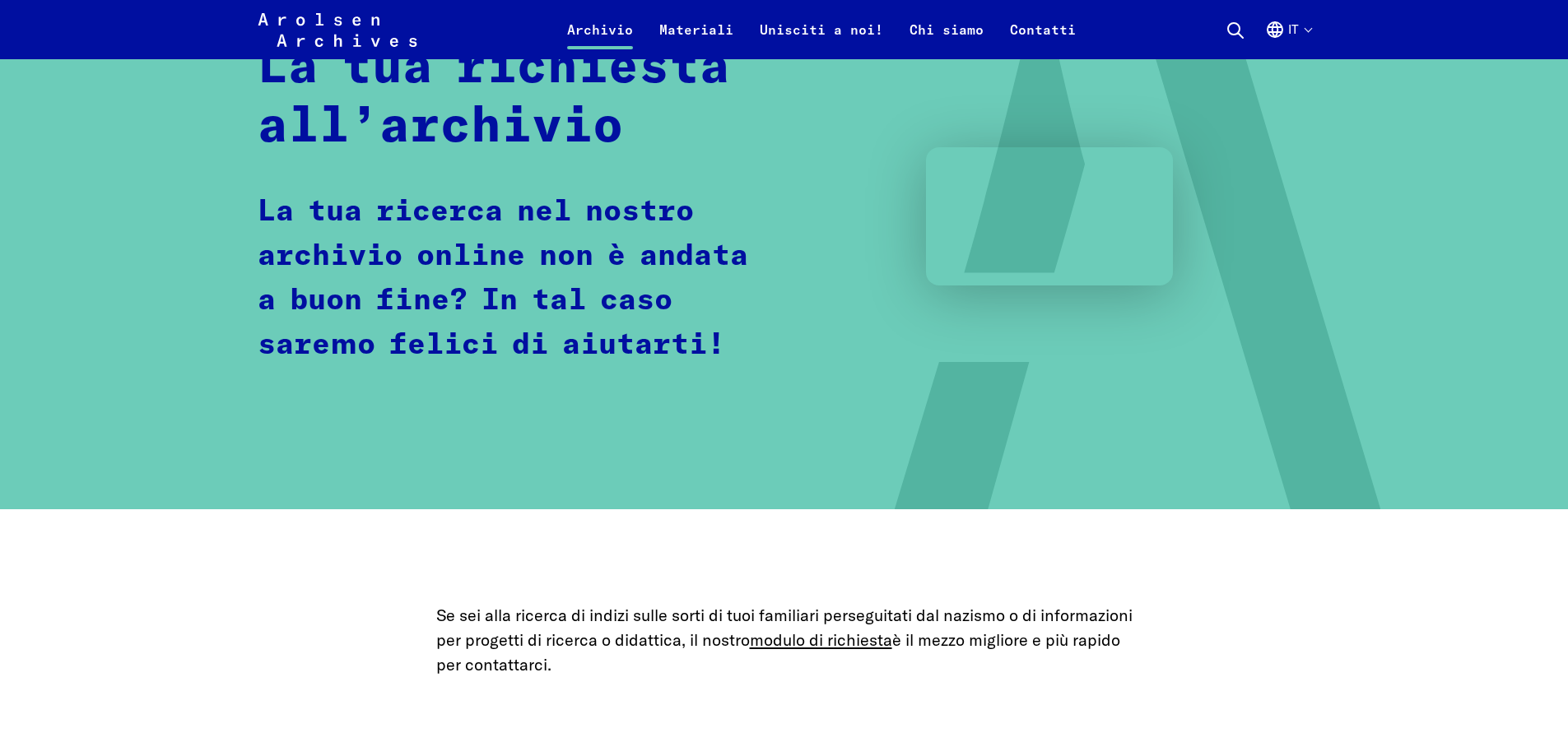
scroll to position [247, 0]
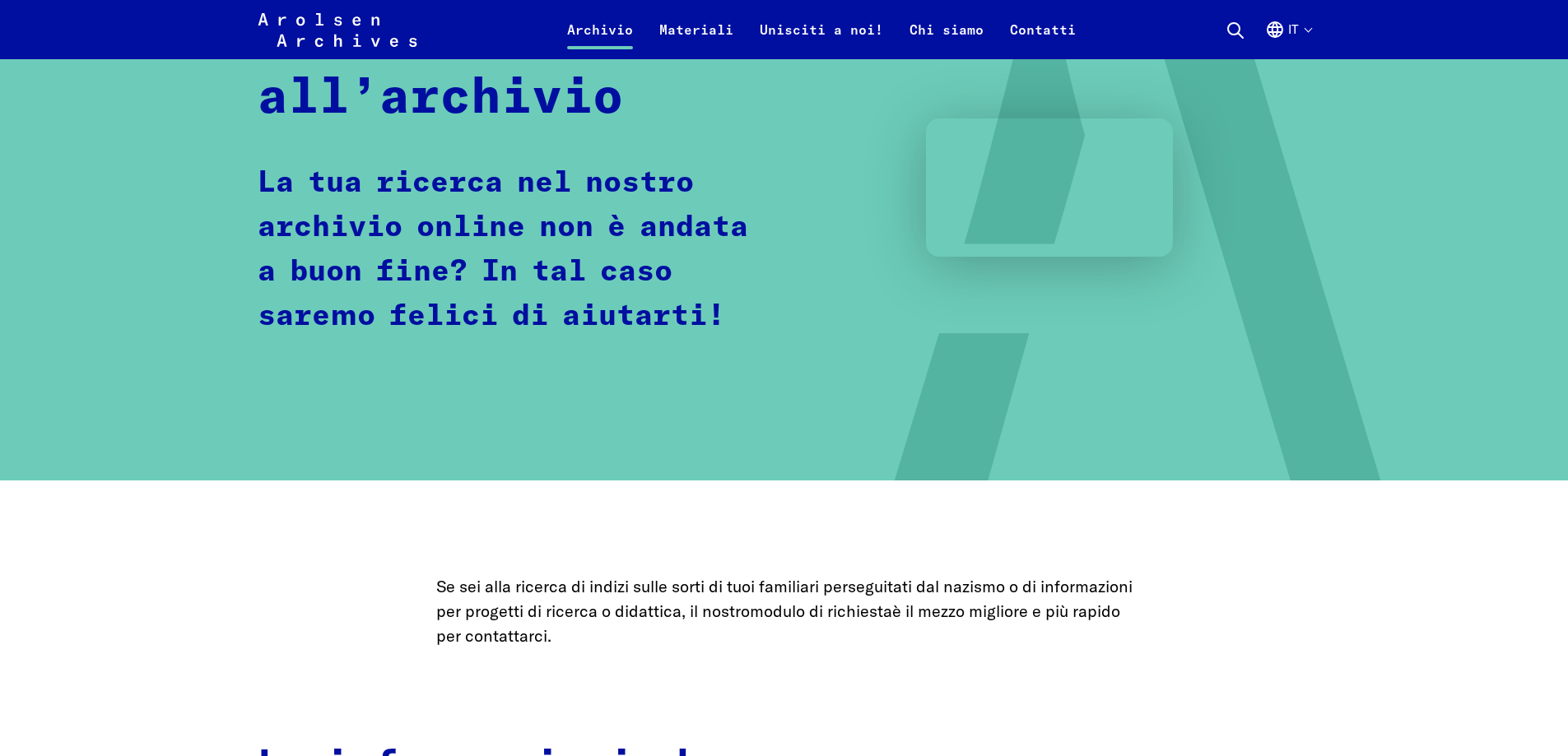
click at [893, 615] on link "modulo di richiesta" at bounding box center [821, 611] width 143 height 21
